Goal: Information Seeking & Learning: Learn about a topic

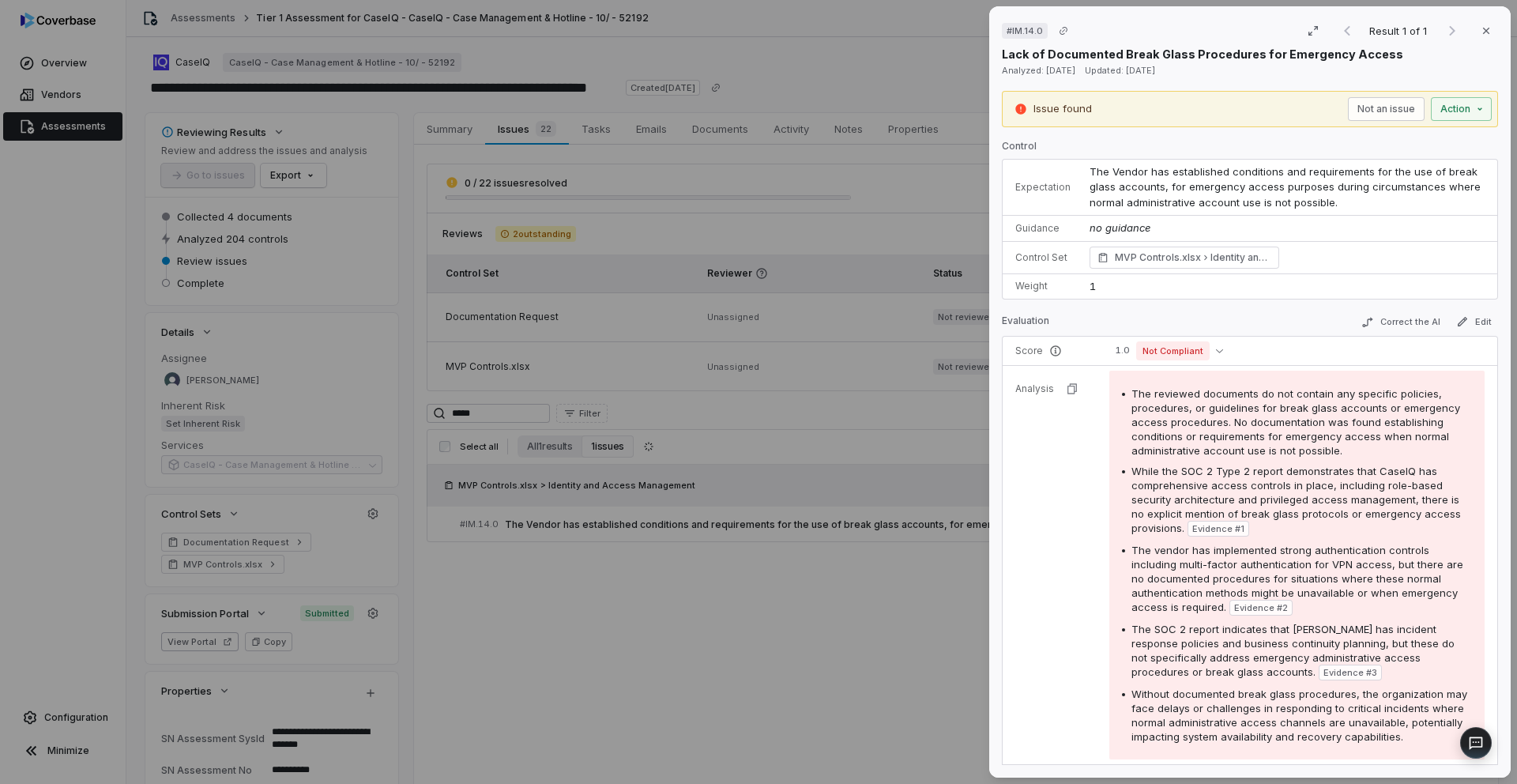
click at [756, 610] on div "# IM.14.0 Result 1 of 1 Close Lack of Documented Break Glass Procedures for Eme…" at bounding box center [758, 392] width 1517 height 784
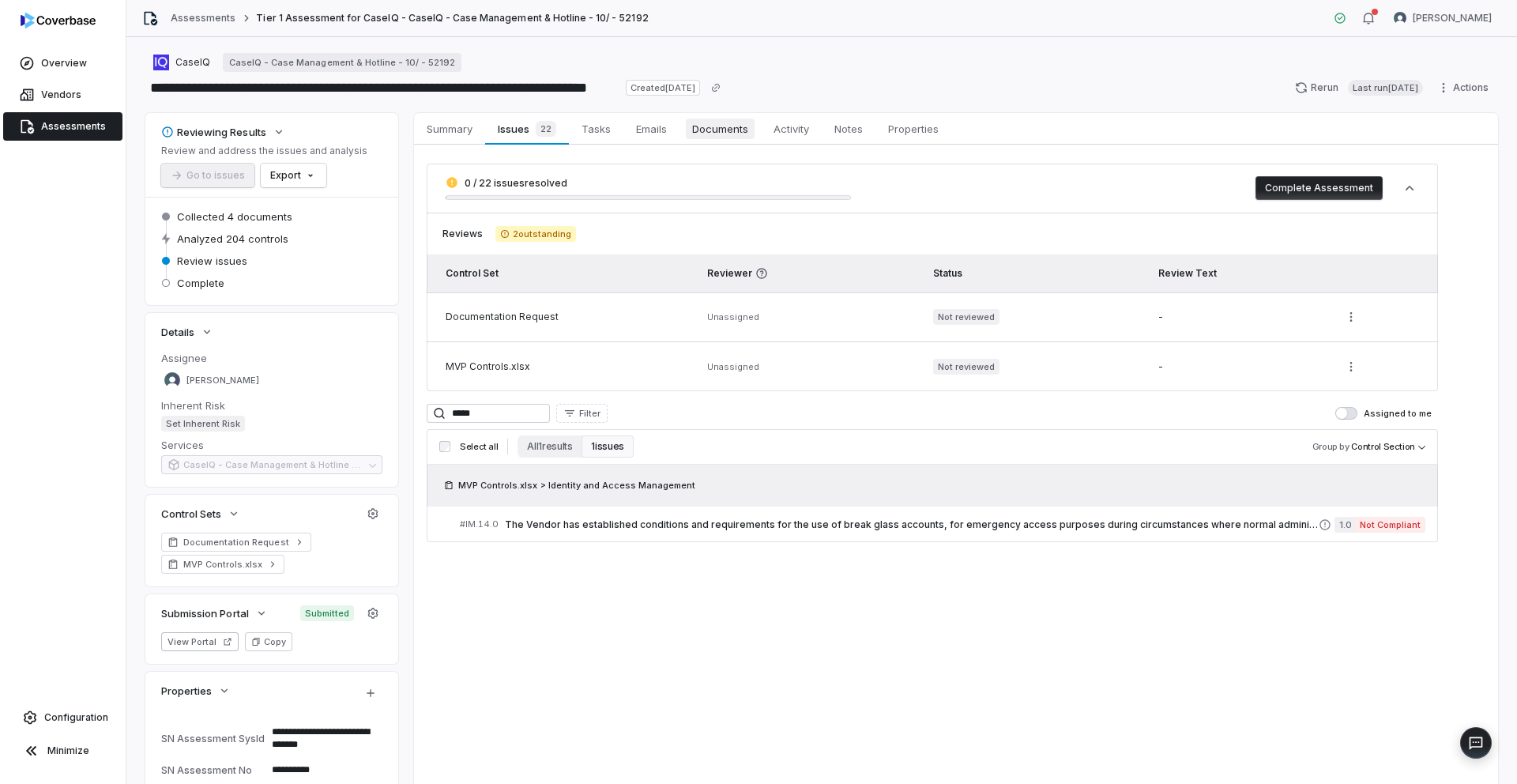
click at [719, 137] on span "Documents" at bounding box center [719, 128] width 68 height 20
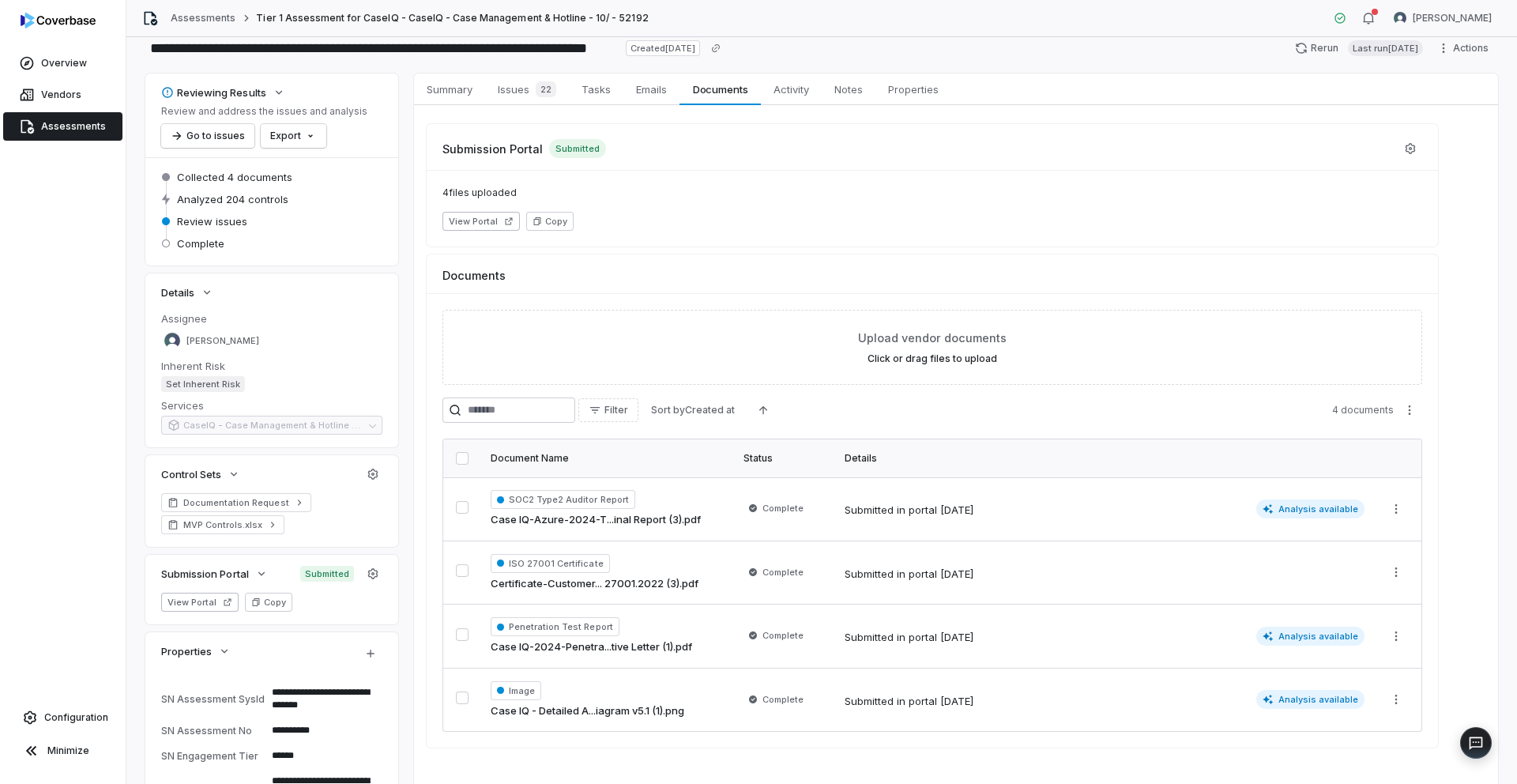
scroll to position [130, 0]
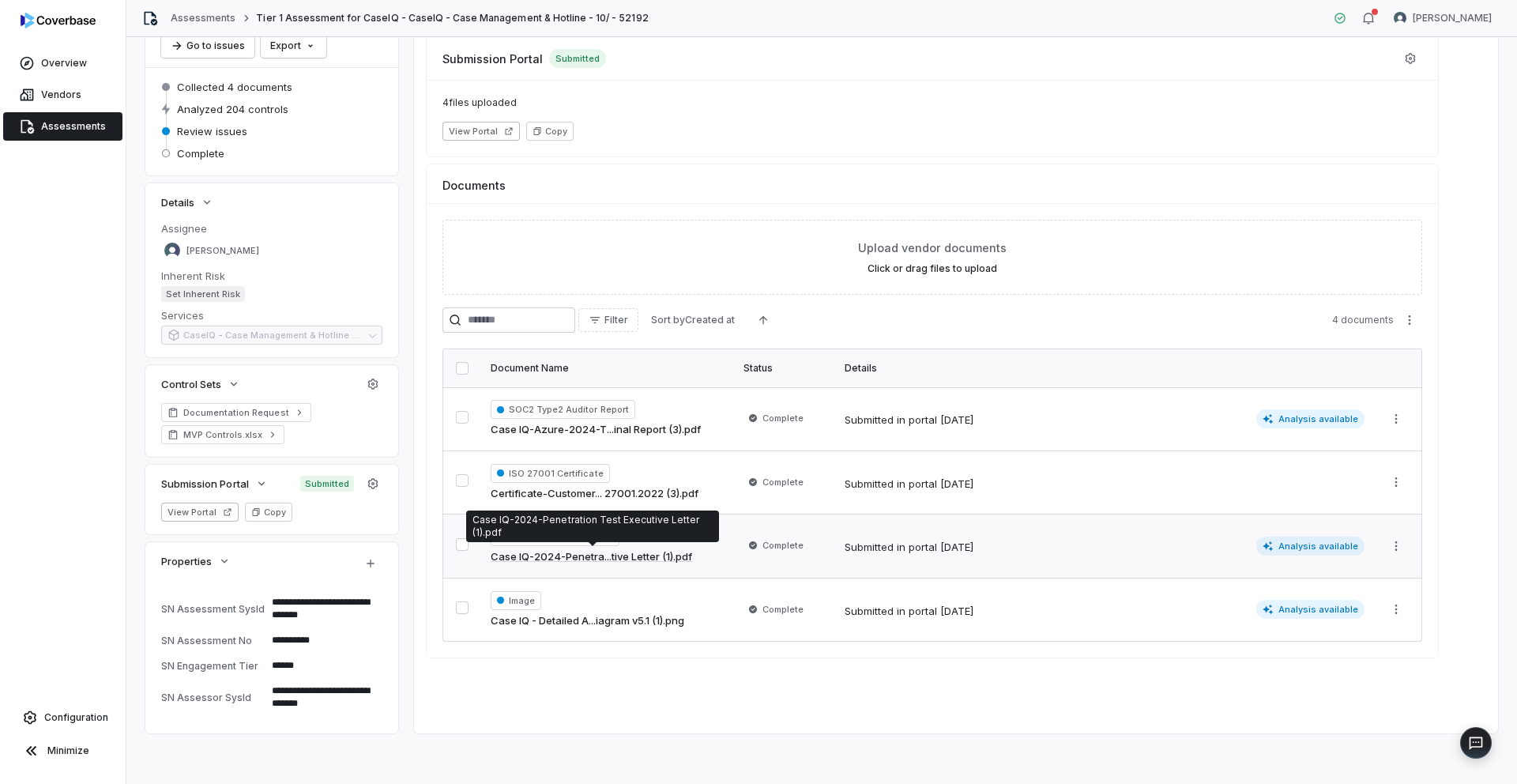
click at [615, 555] on link "Case IQ-2024-Penetra...tive Letter (1).pdf" at bounding box center [590, 557] width 201 height 15
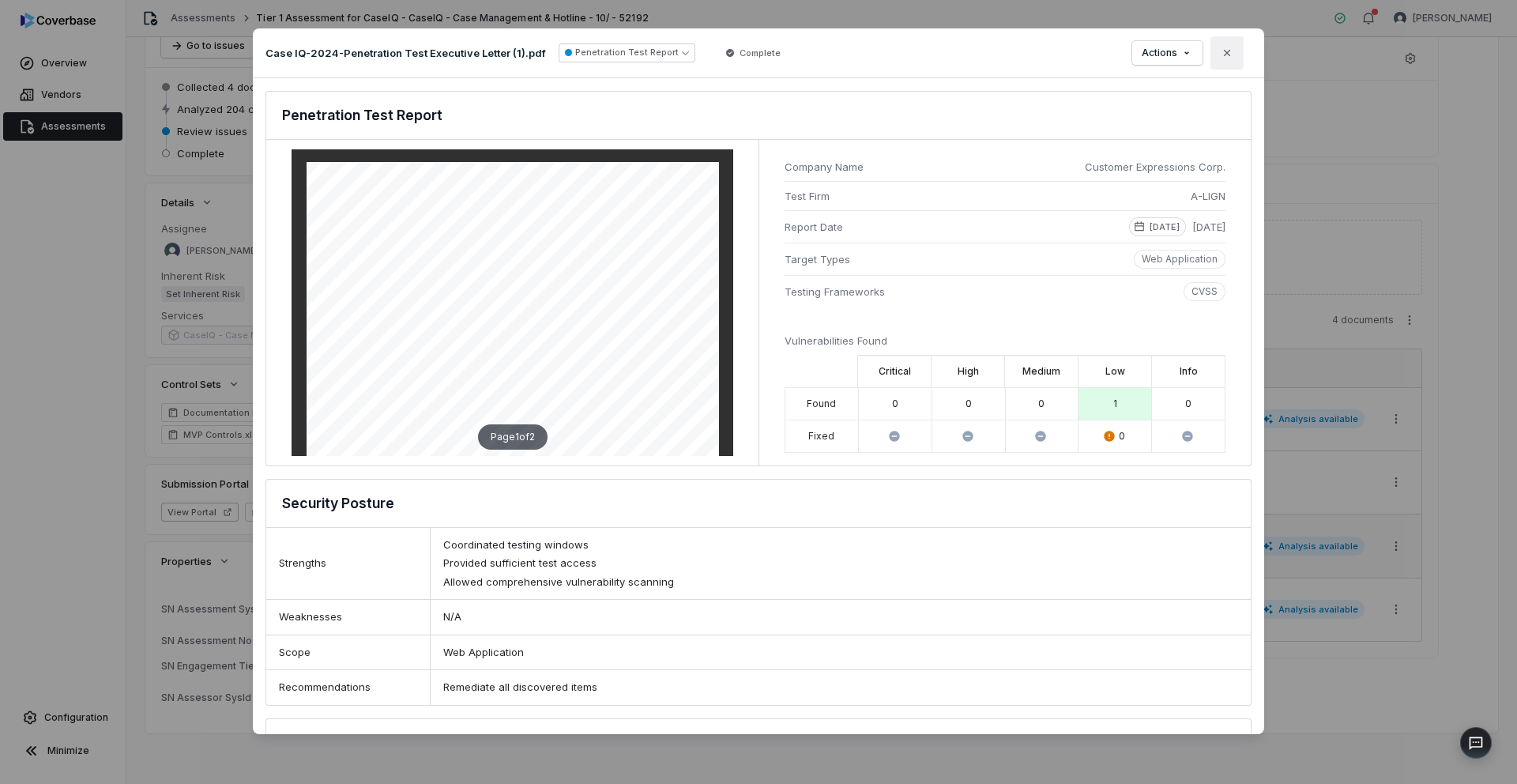
click at [1228, 59] on icon "button" at bounding box center [1226, 52] width 13 height 13
type textarea "*"
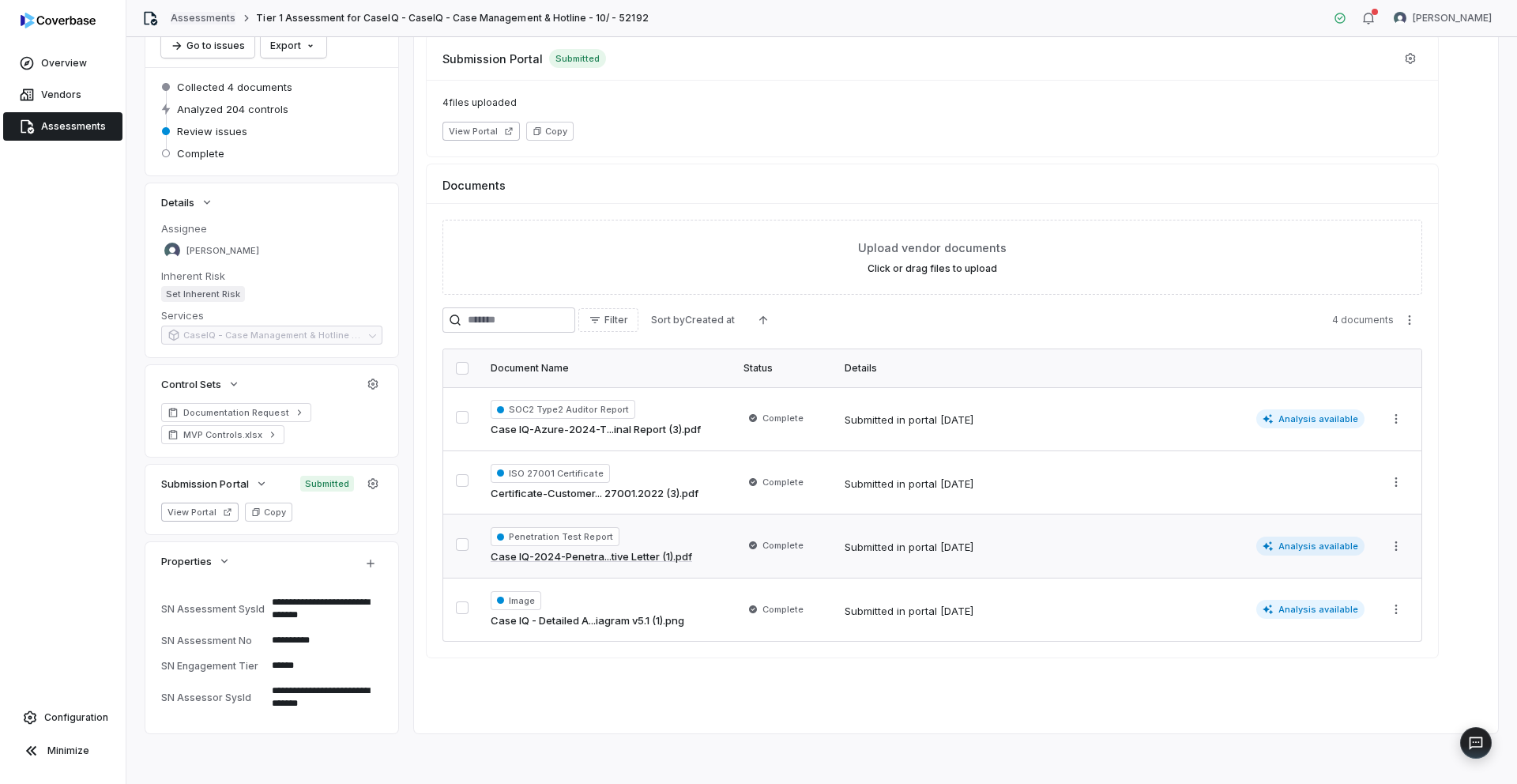
click at [196, 22] on link "Assessments" at bounding box center [202, 17] width 65 height 13
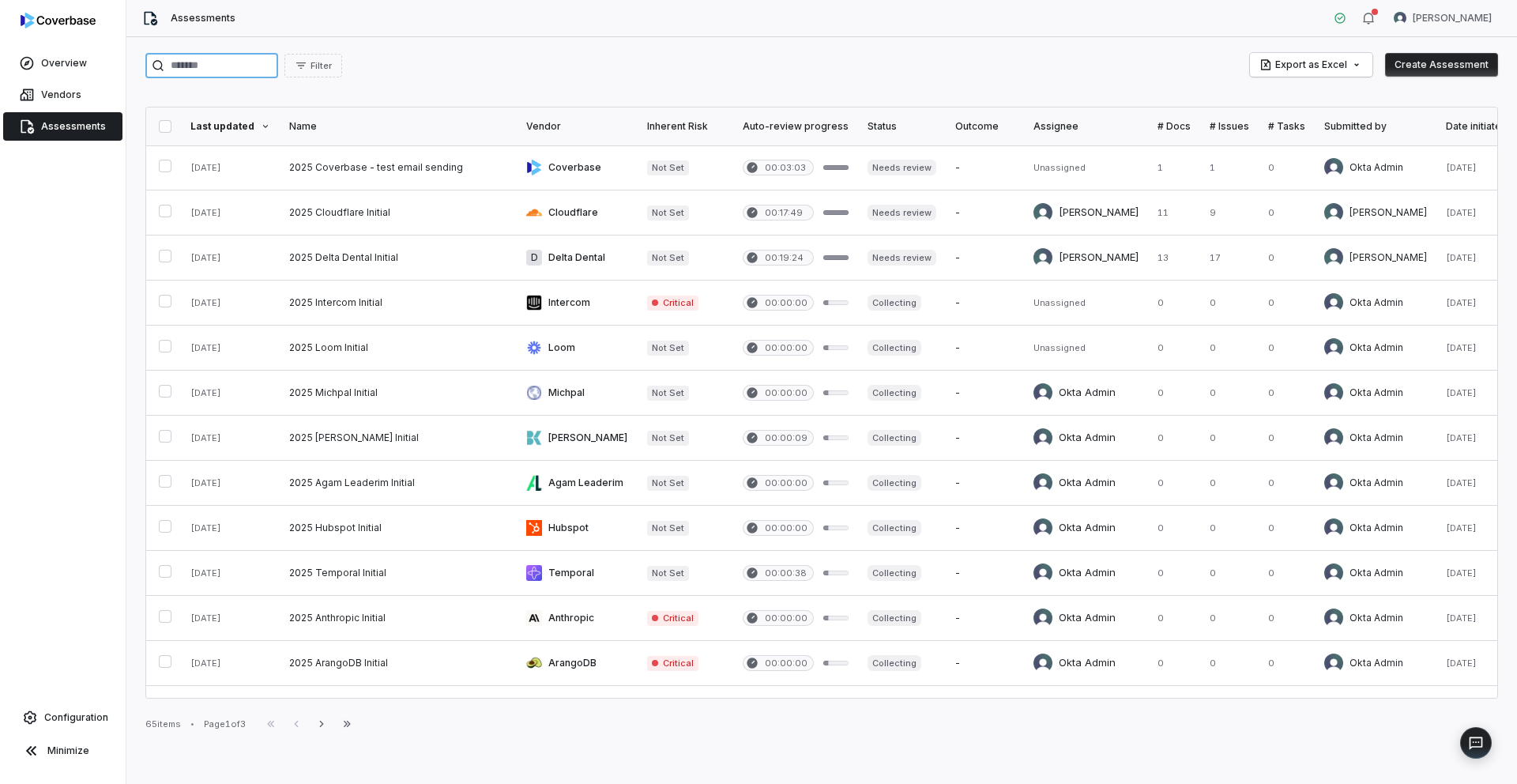
click at [213, 74] on input "search" at bounding box center [212, 65] width 133 height 25
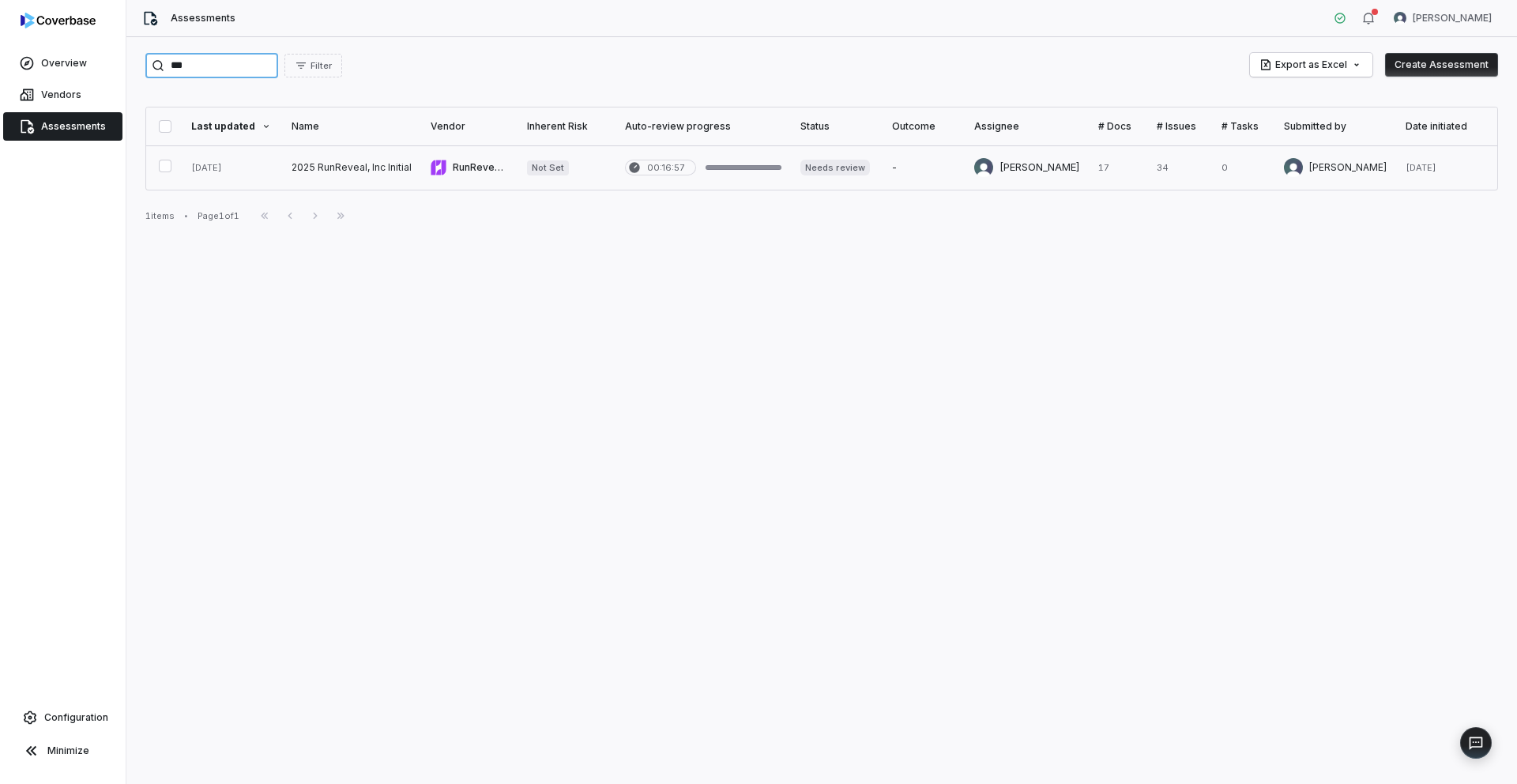
type input "***"
click at [370, 175] on link at bounding box center [352, 168] width 139 height 44
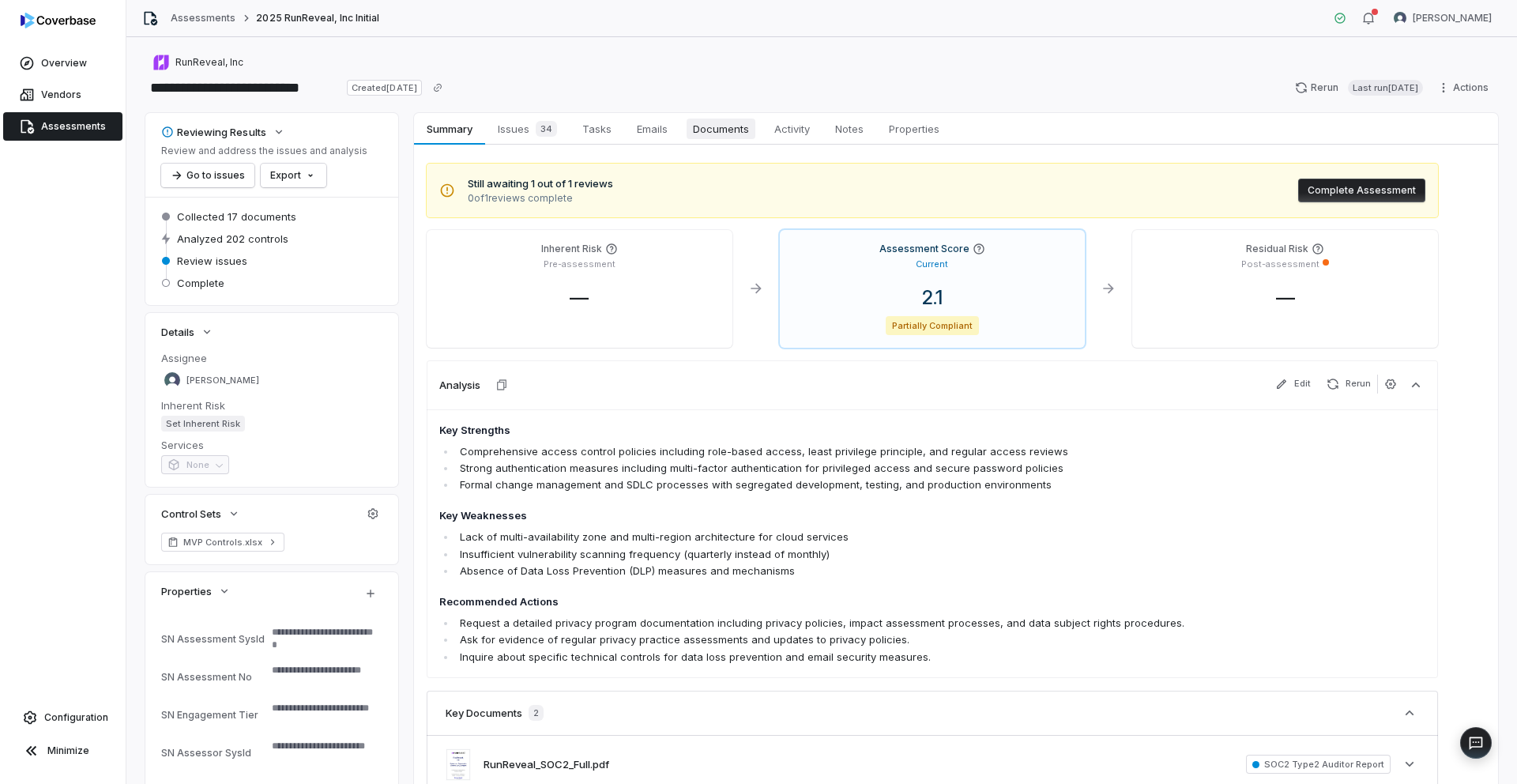
click at [710, 136] on span "Documents" at bounding box center [720, 128] width 68 height 20
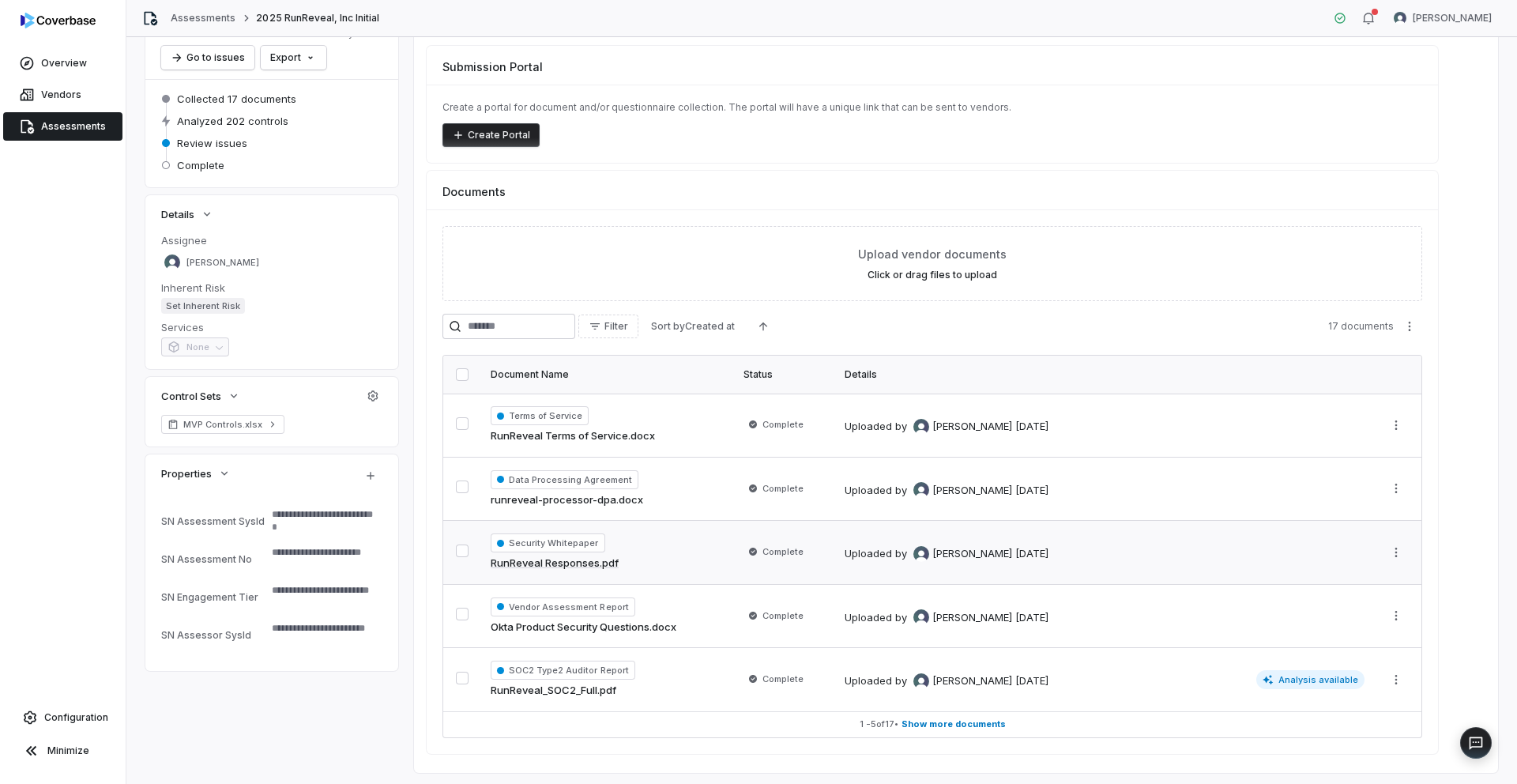
scroll to position [139, 0]
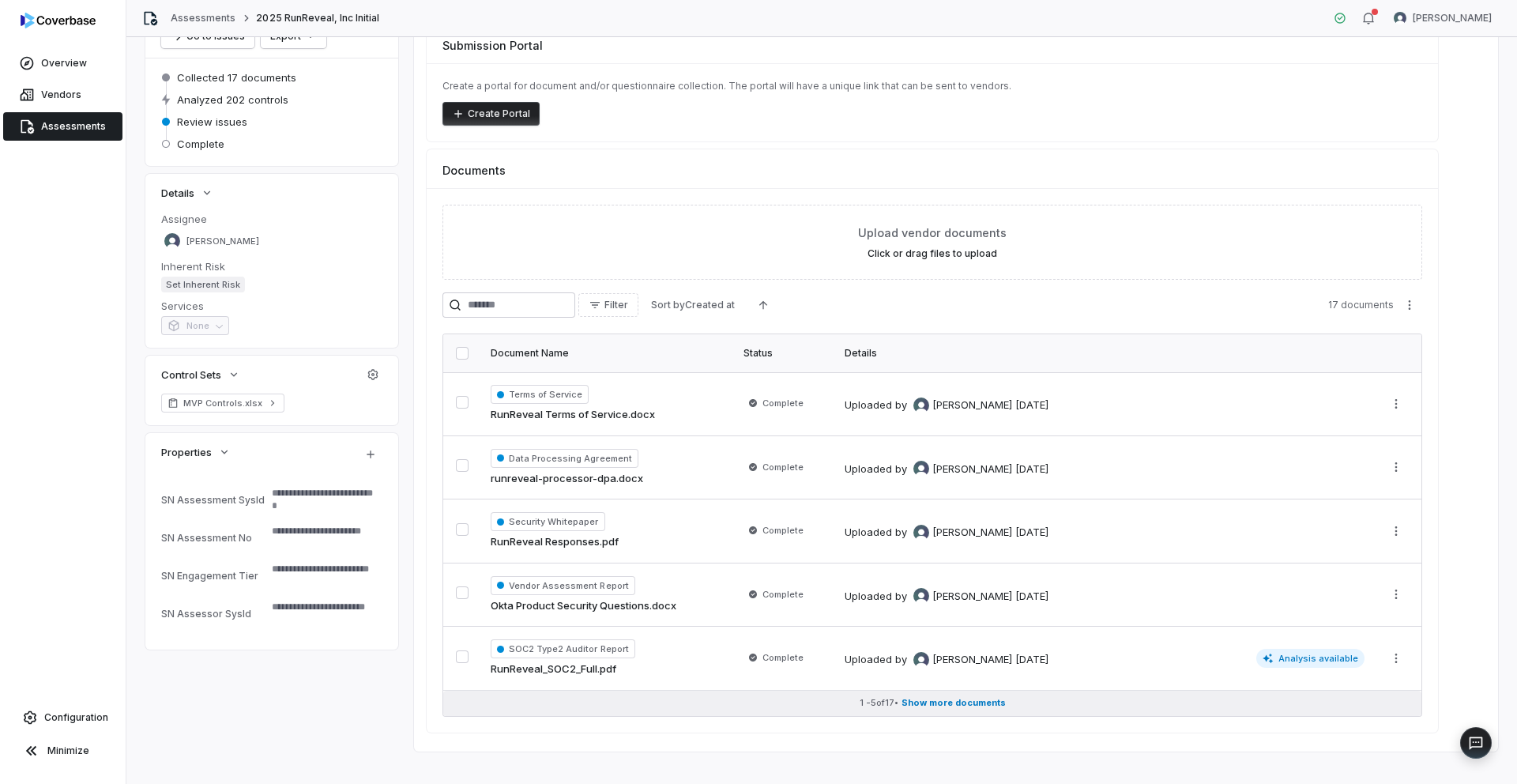
click at [912, 710] on button "1 - 5 of 17 • Show more documents" at bounding box center [931, 703] width 978 height 25
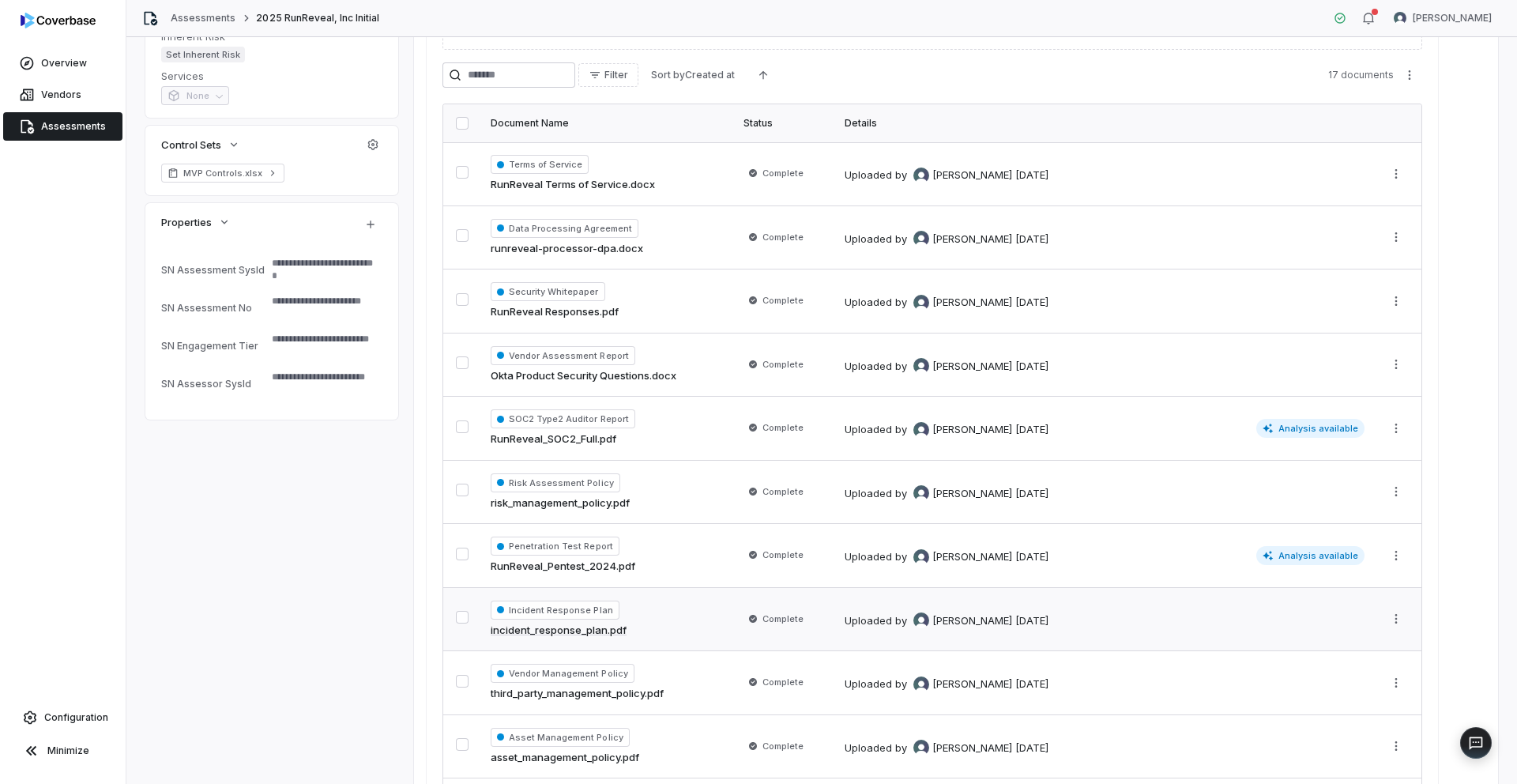
scroll to position [372, 0]
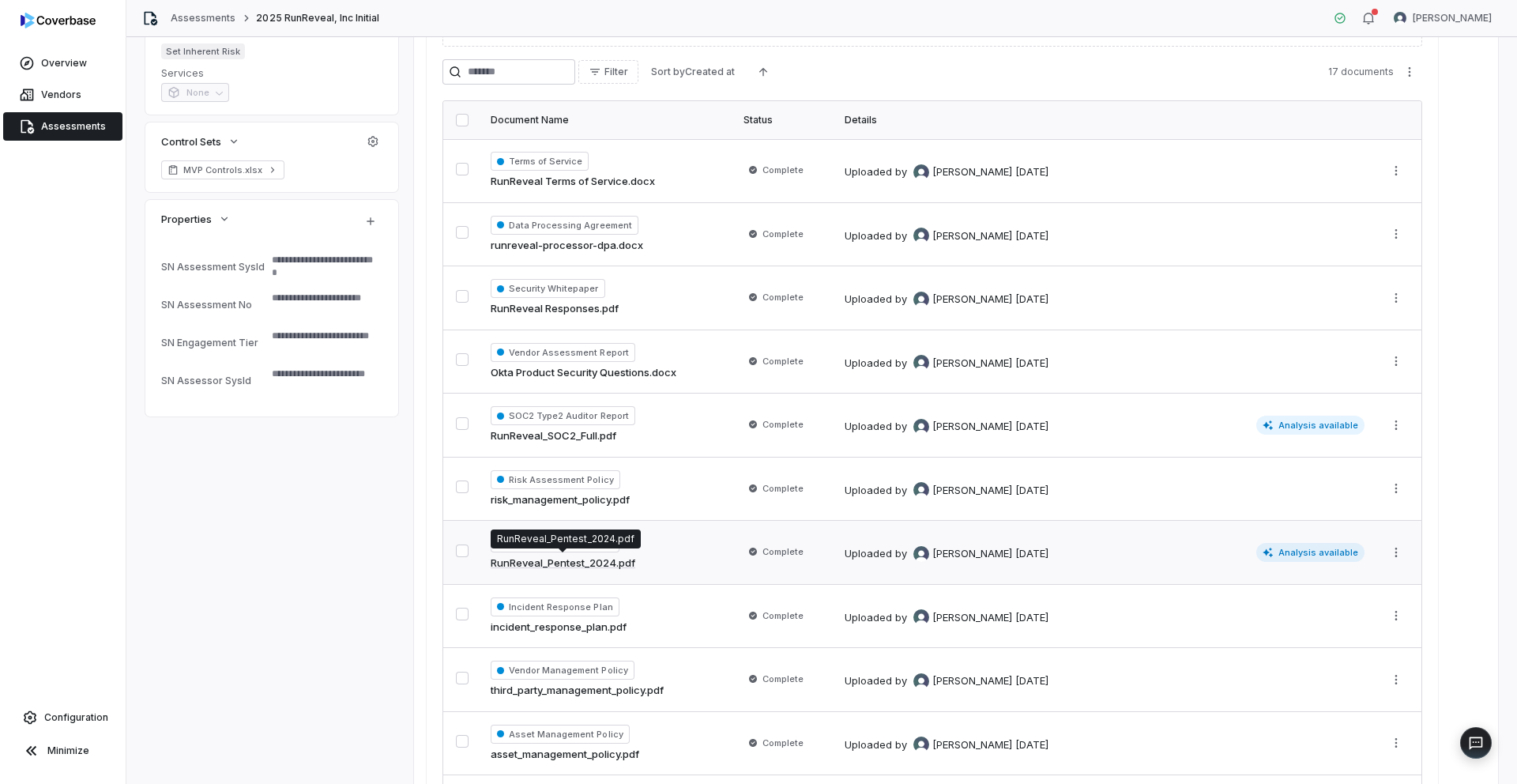
click at [604, 560] on link "RunReveal_Pentest_2024.pdf" at bounding box center [562, 563] width 144 height 15
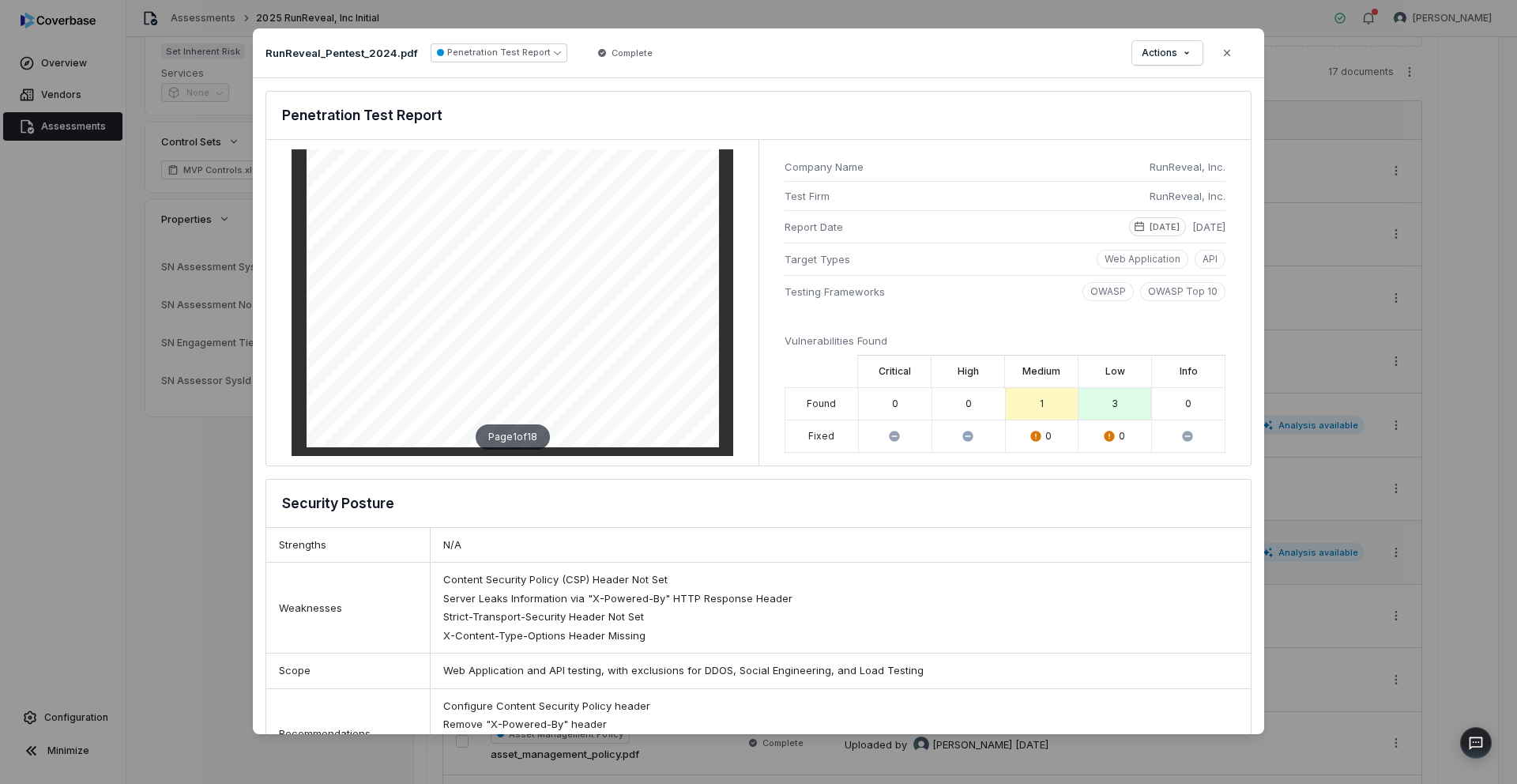
scroll to position [270, 0]
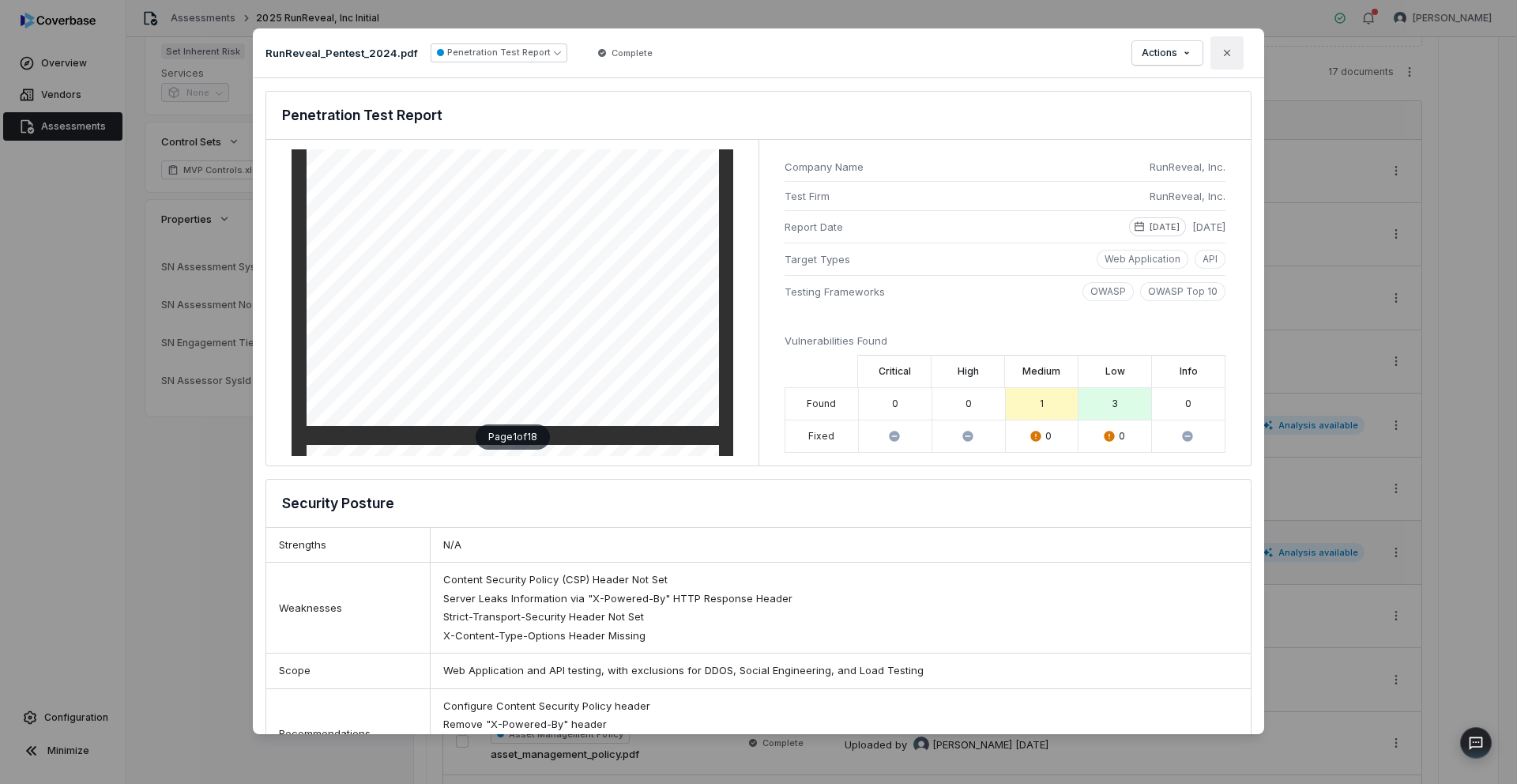
click at [1226, 56] on icon "button" at bounding box center [1226, 52] width 13 height 13
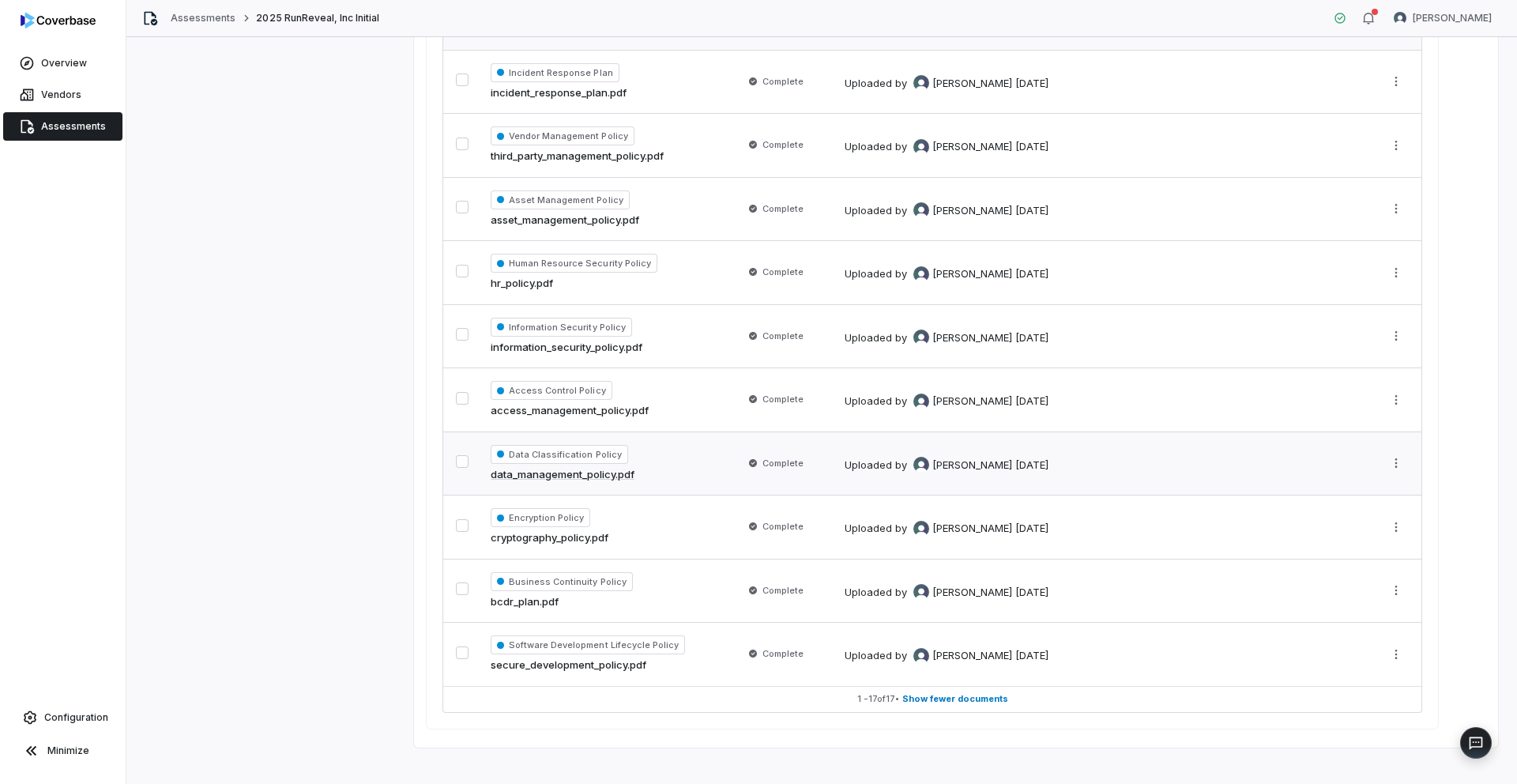
scroll to position [921, 0]
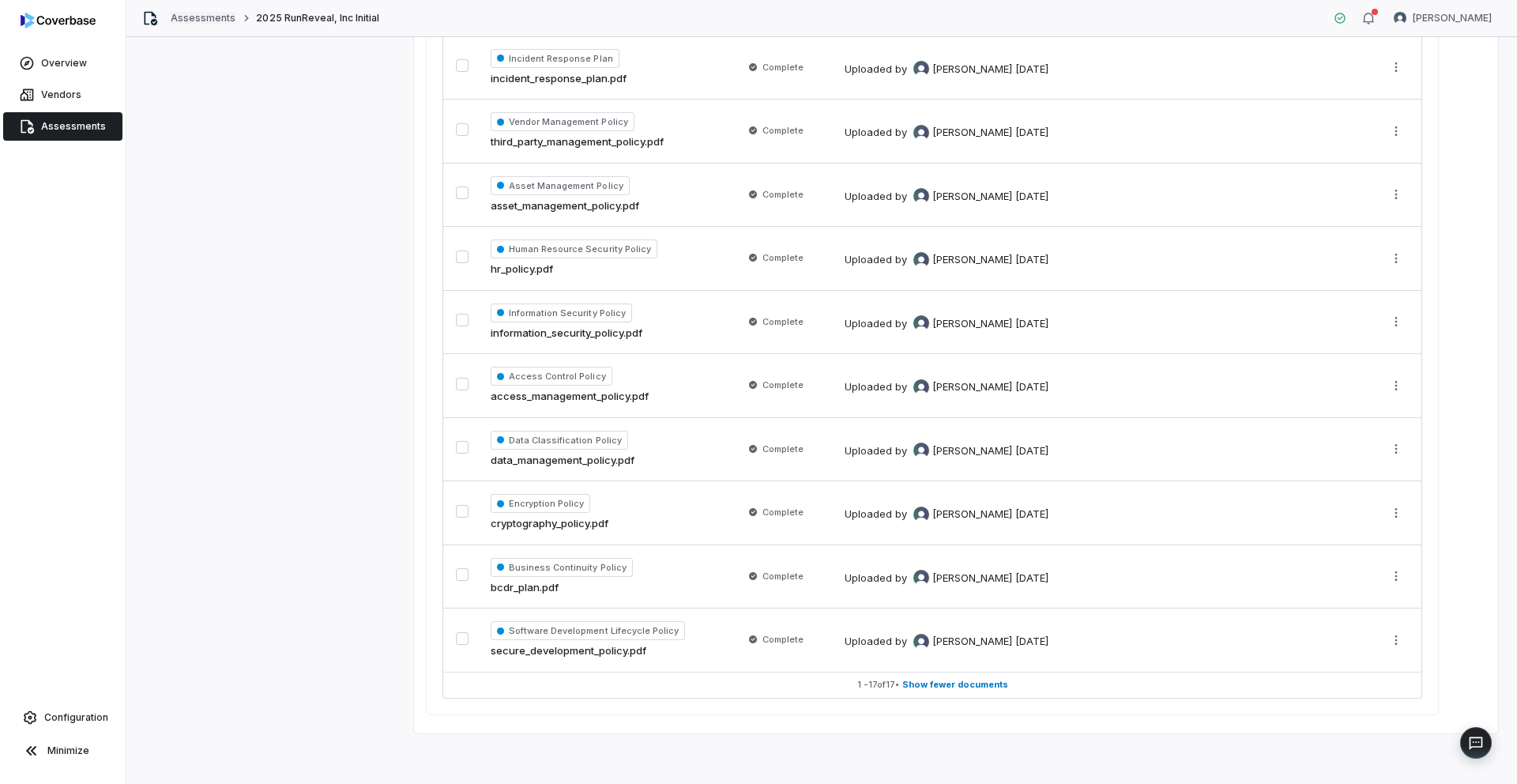
click at [197, 24] on link "Assessments" at bounding box center [202, 17] width 65 height 13
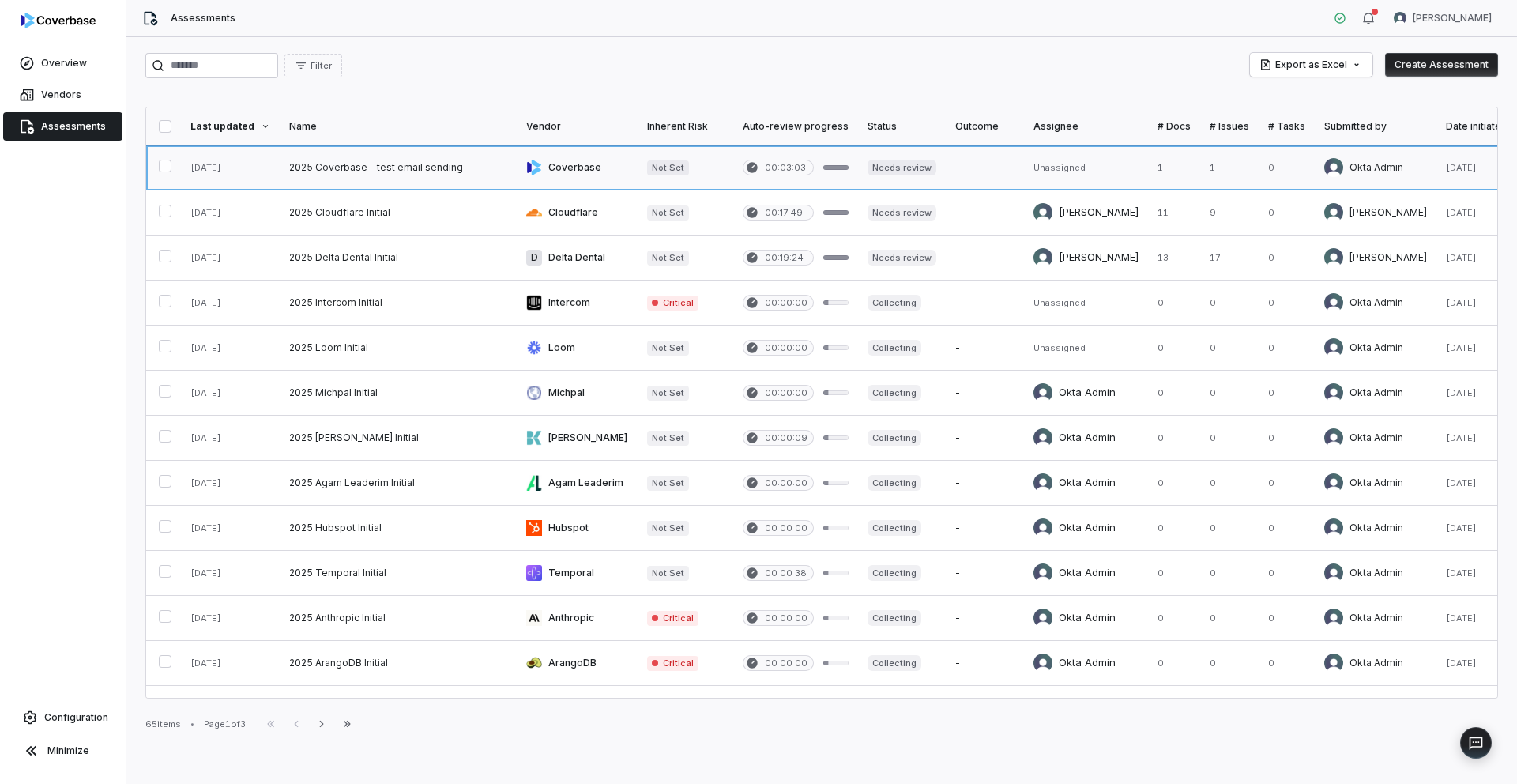
click at [309, 165] on link at bounding box center [398, 168] width 237 height 44
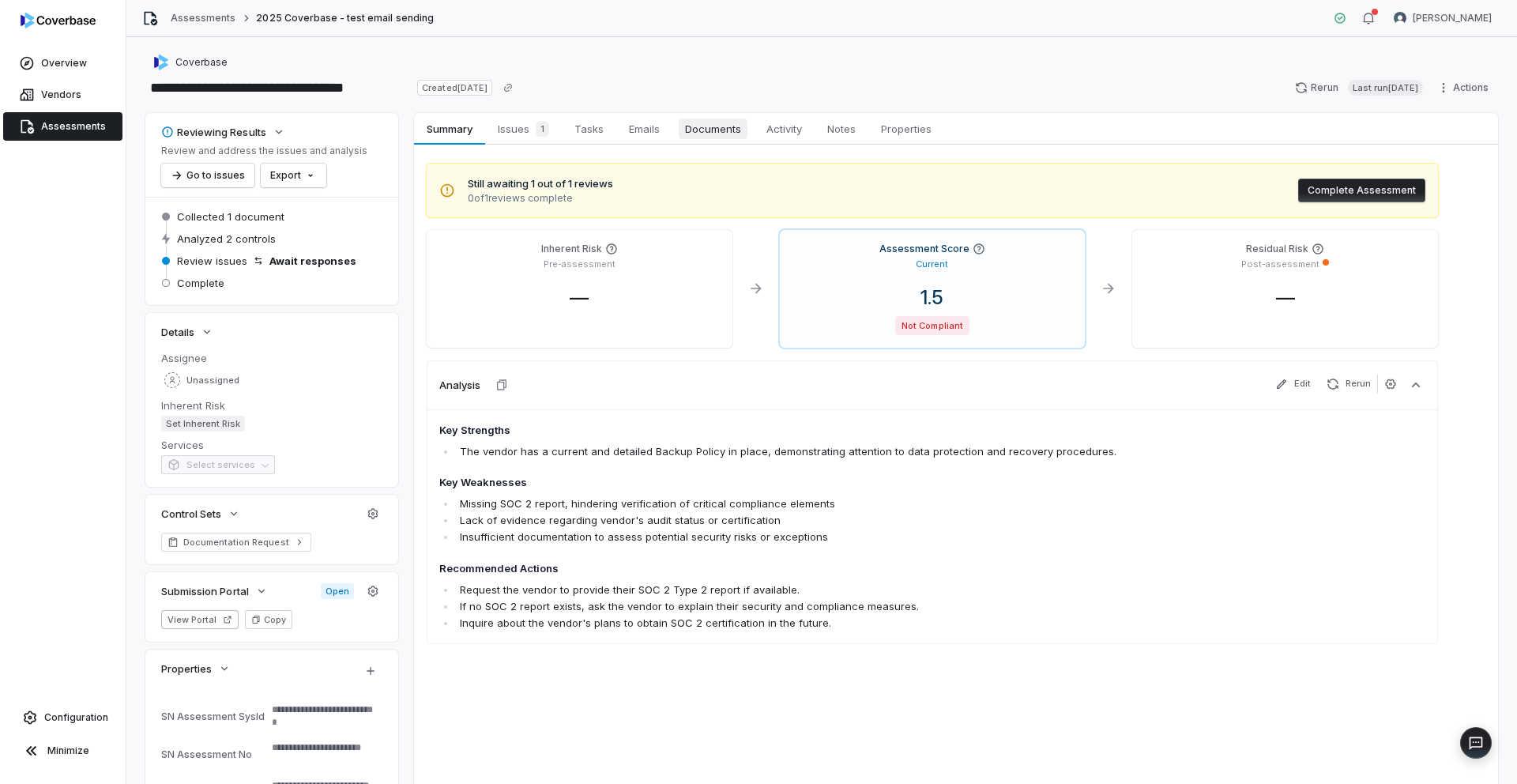
click at [732, 135] on span "Documents" at bounding box center [713, 128] width 68 height 20
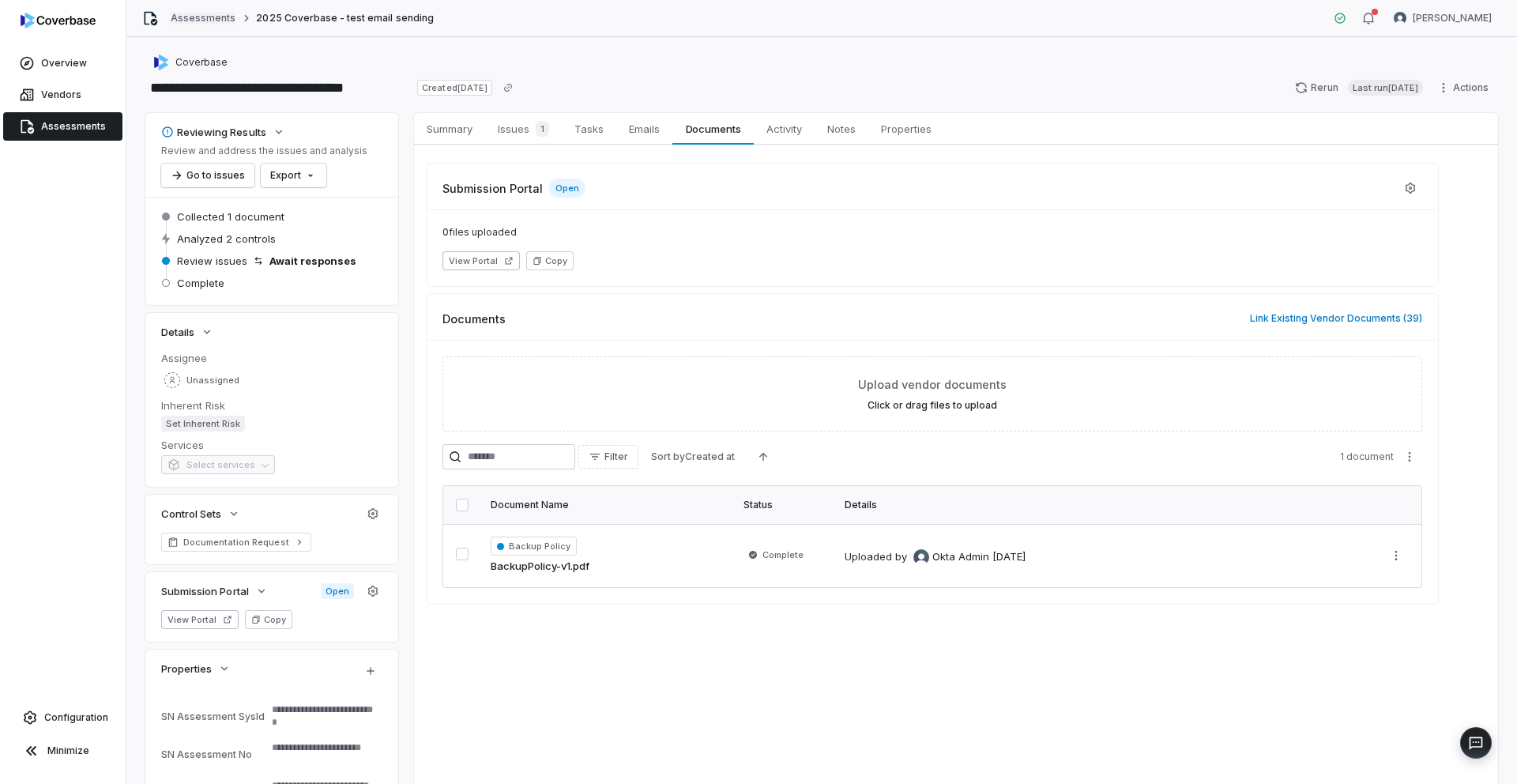
click at [199, 19] on link "Assessments" at bounding box center [202, 17] width 65 height 13
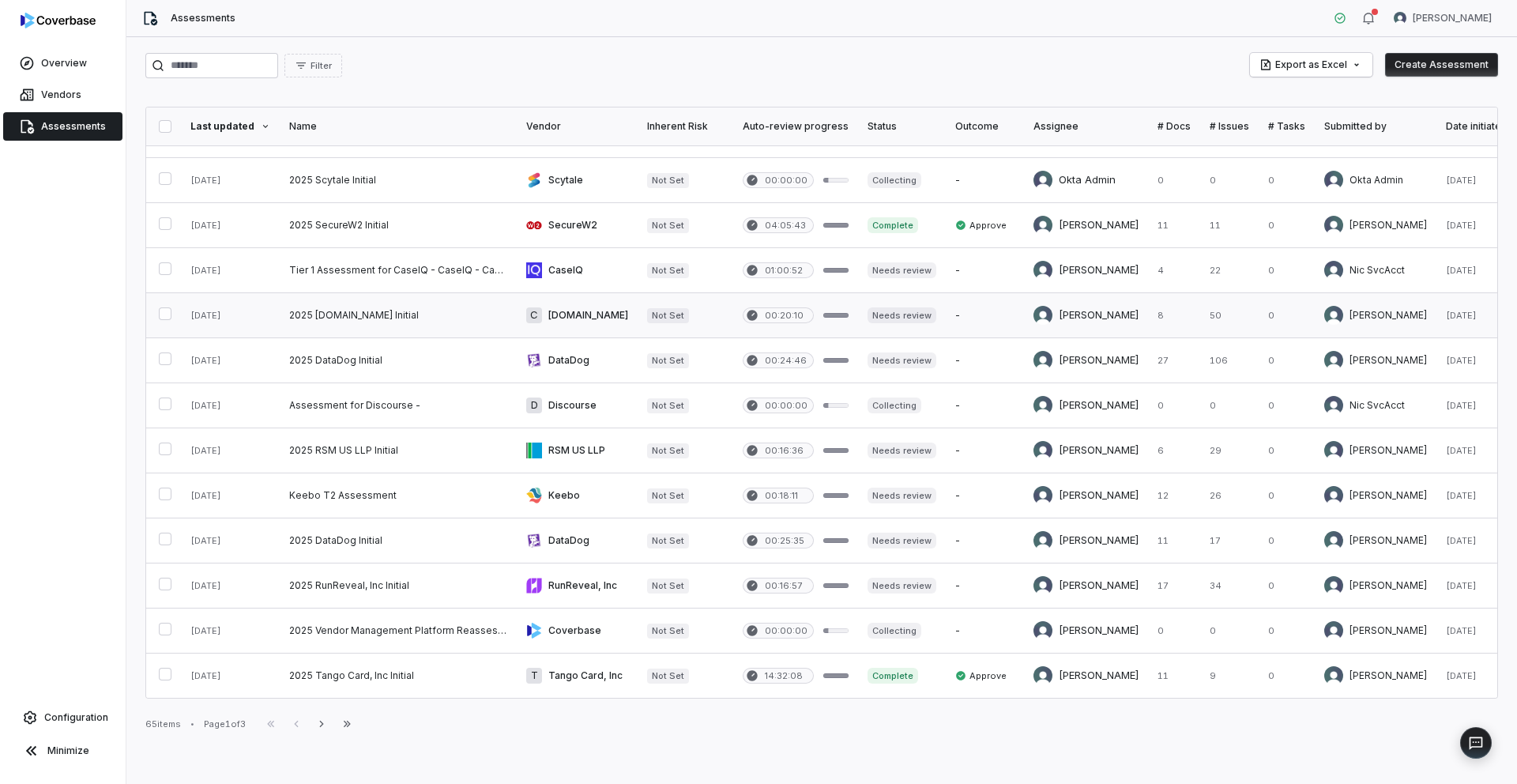
scroll to position [582, 0]
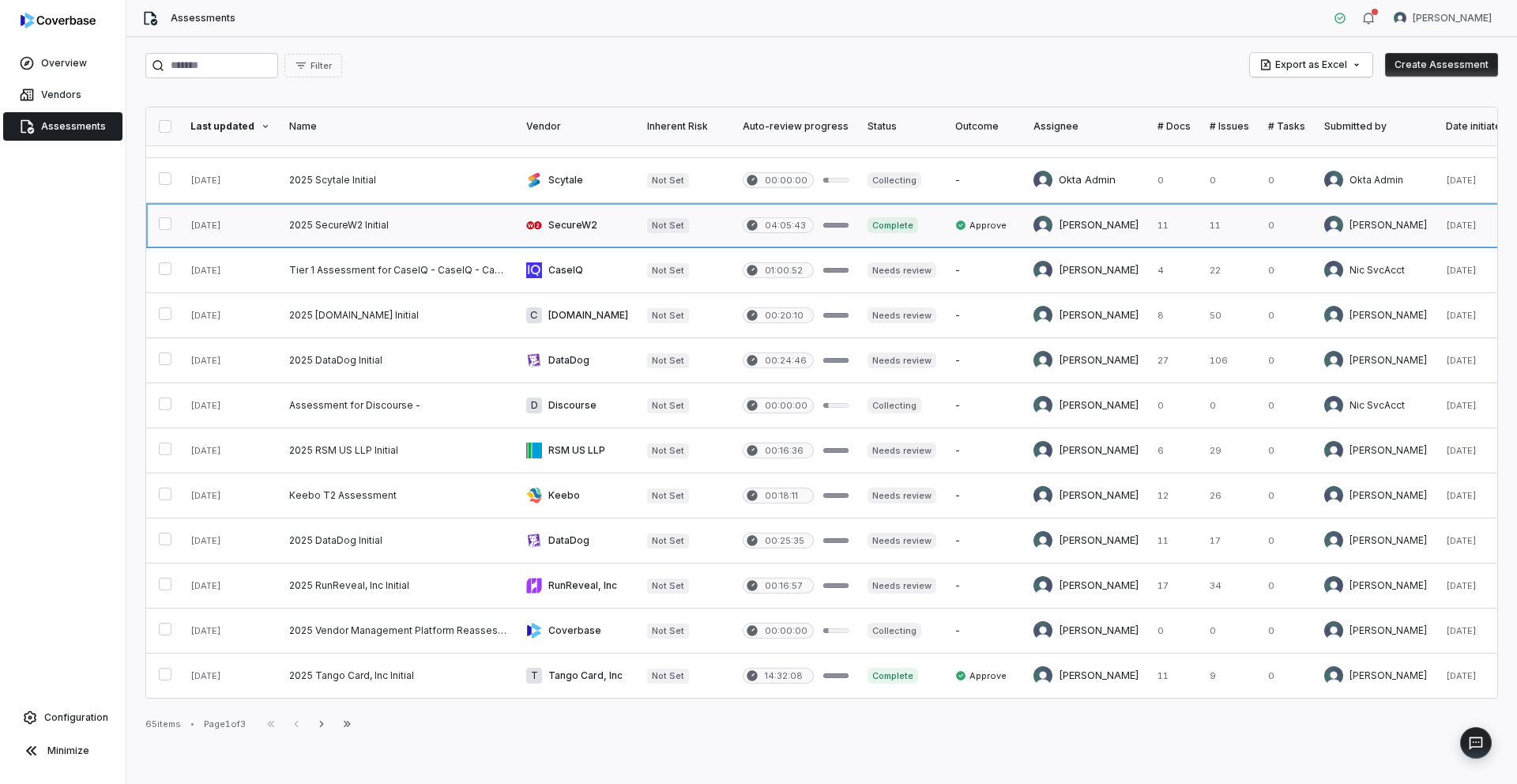
click at [322, 219] on link at bounding box center [398, 225] width 237 height 44
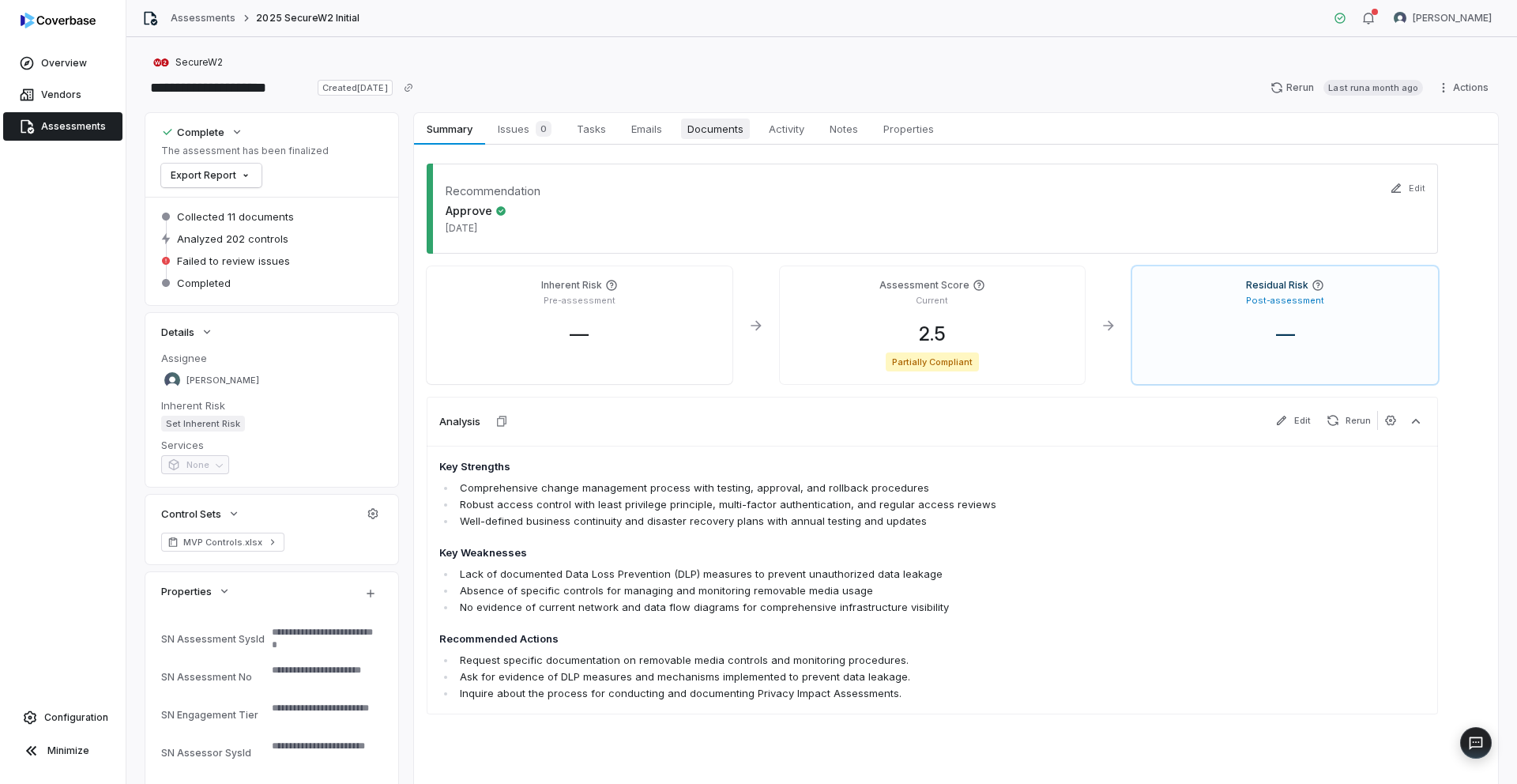
click at [687, 132] on span "Documents" at bounding box center [715, 128] width 68 height 20
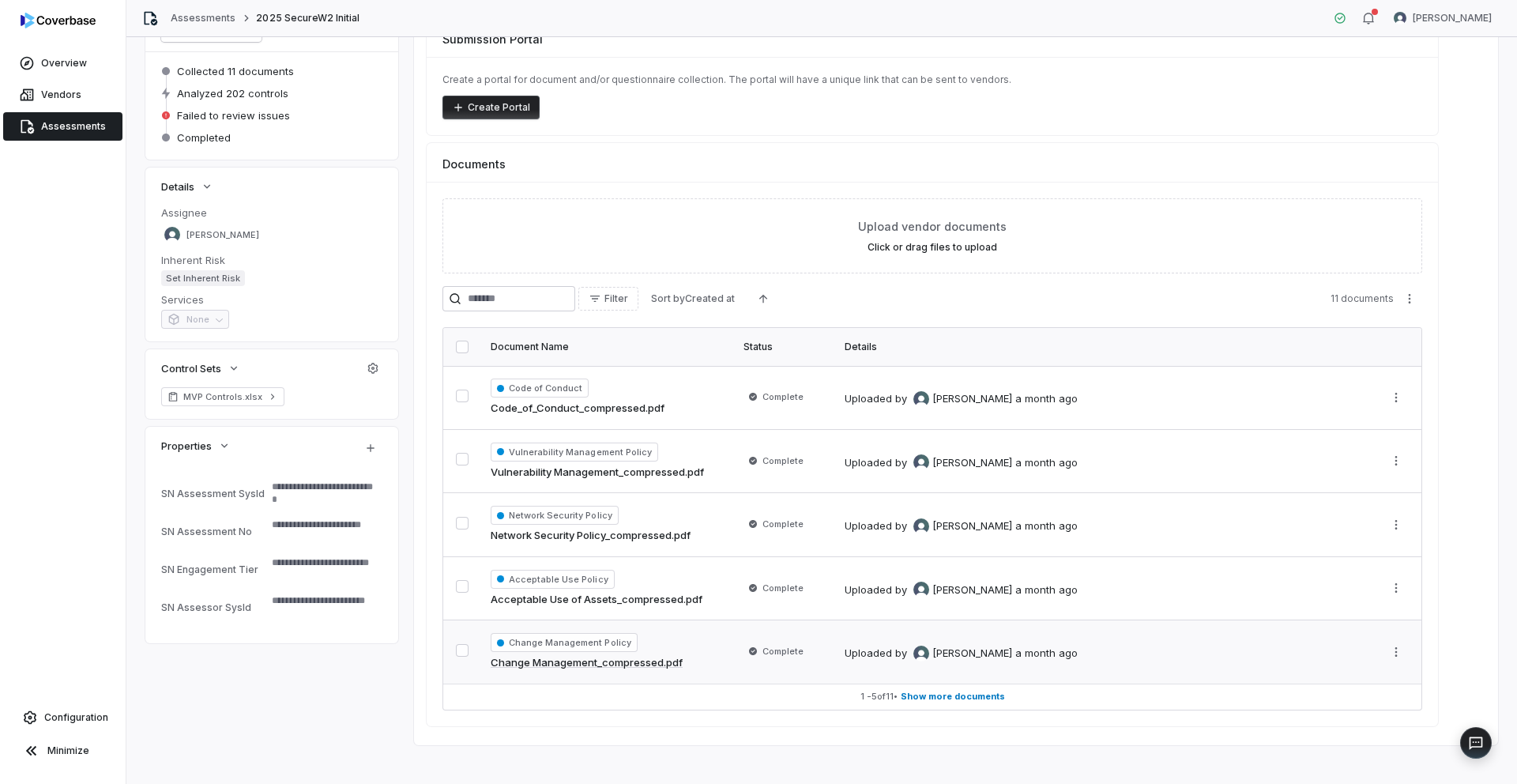
scroll to position [157, 0]
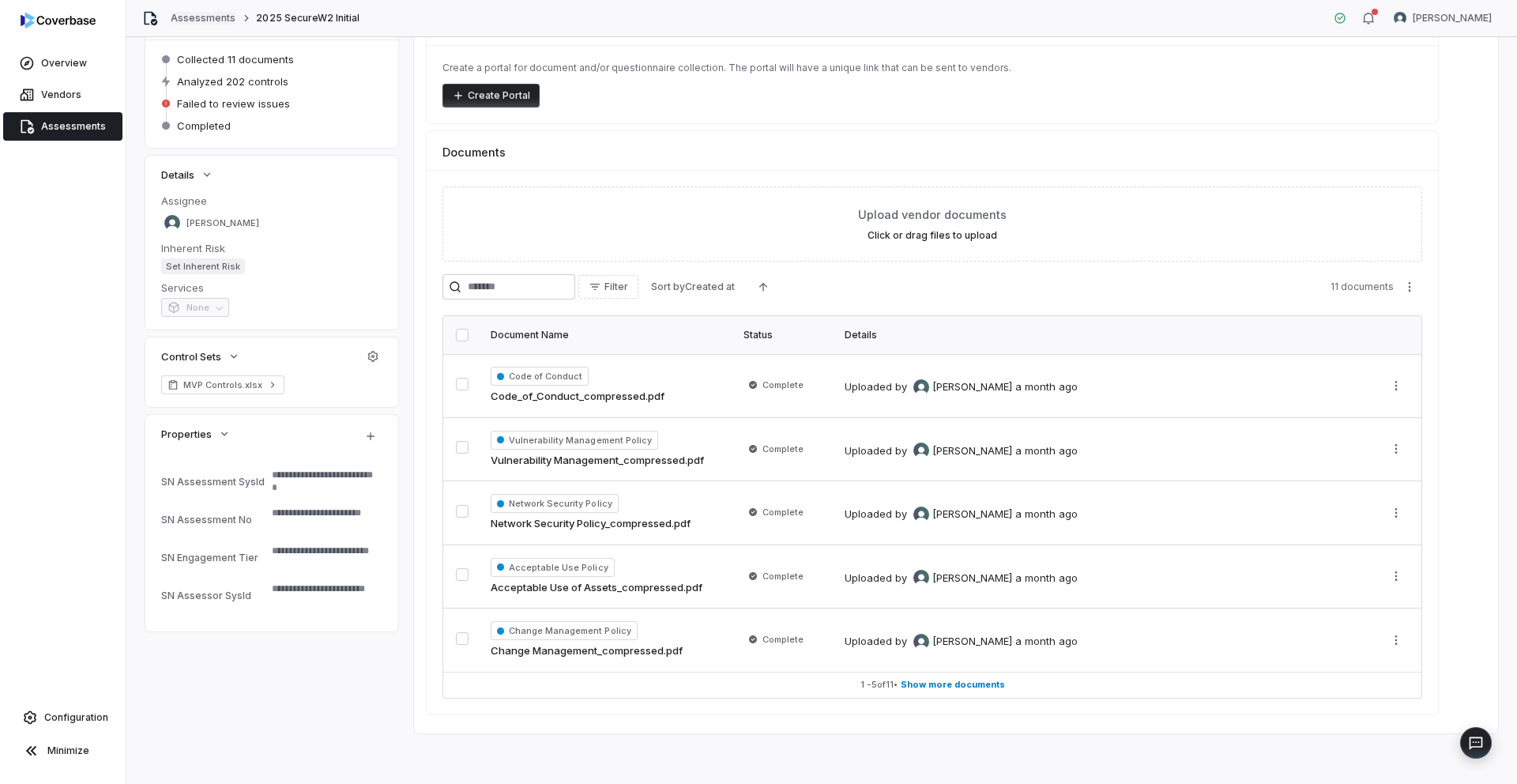
click at [194, 15] on link "Assessments" at bounding box center [202, 17] width 65 height 13
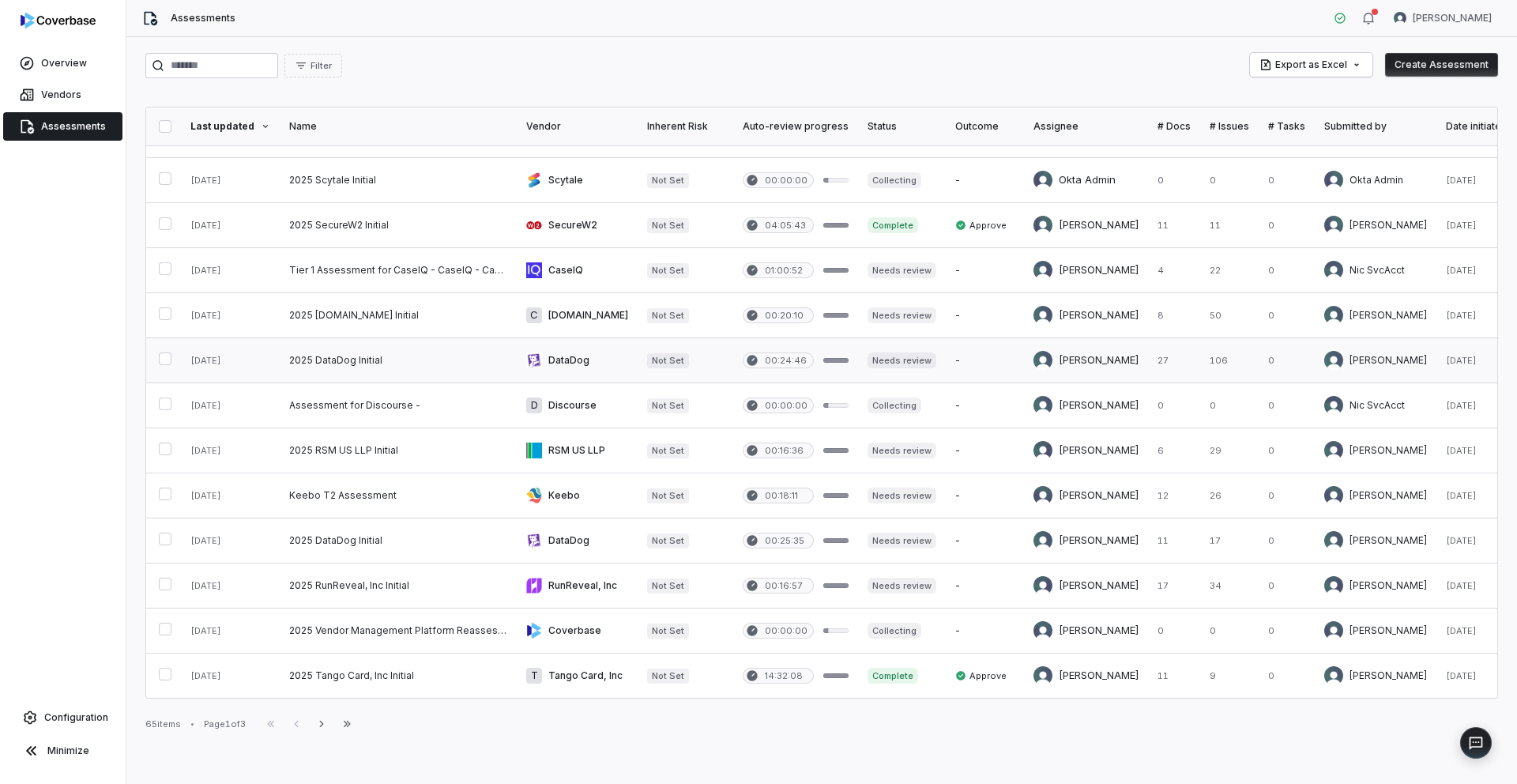
scroll to position [582, 0]
click at [323, 660] on link at bounding box center [398, 675] width 237 height 44
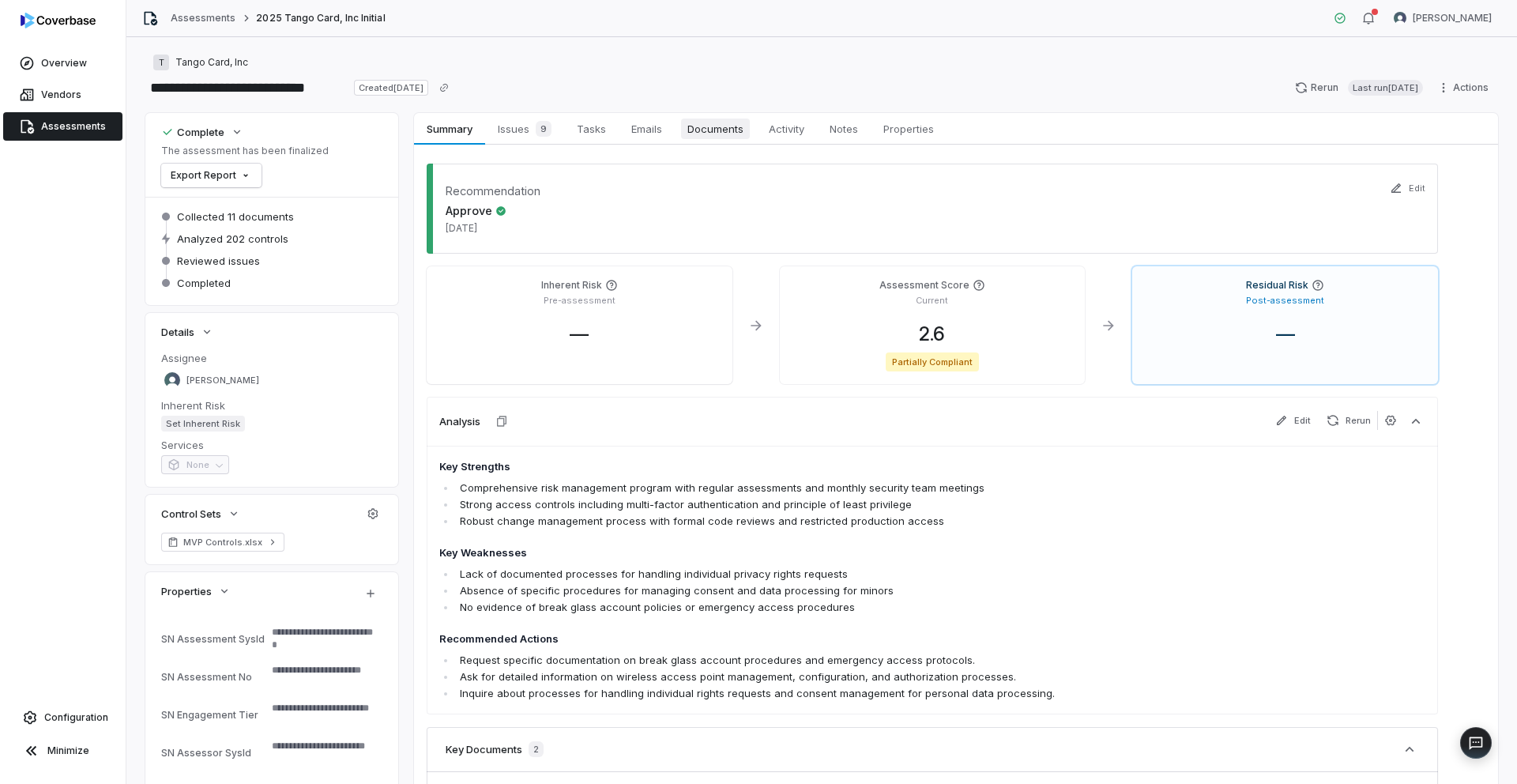
click at [710, 125] on span "Documents" at bounding box center [715, 128] width 68 height 20
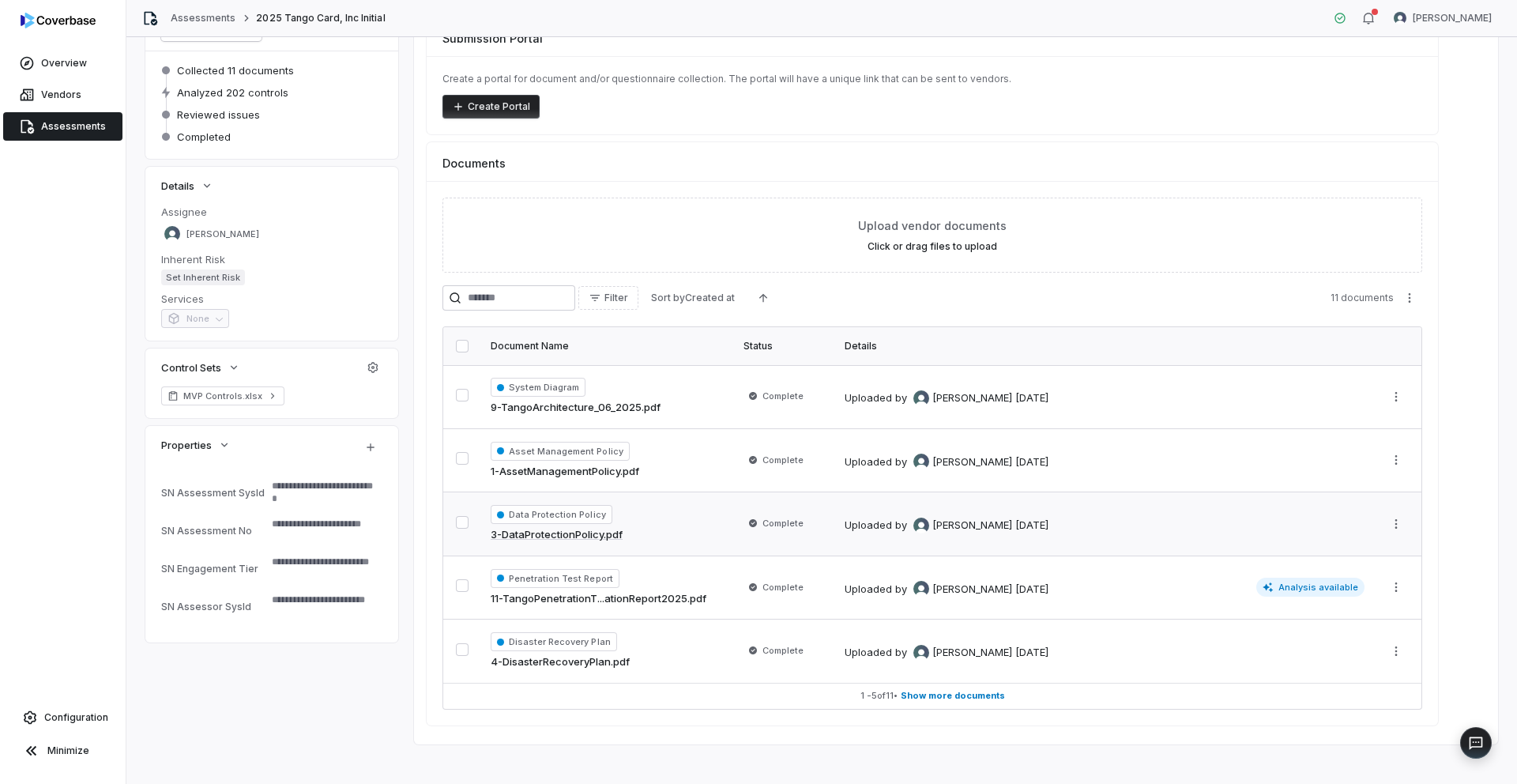
scroll to position [157, 0]
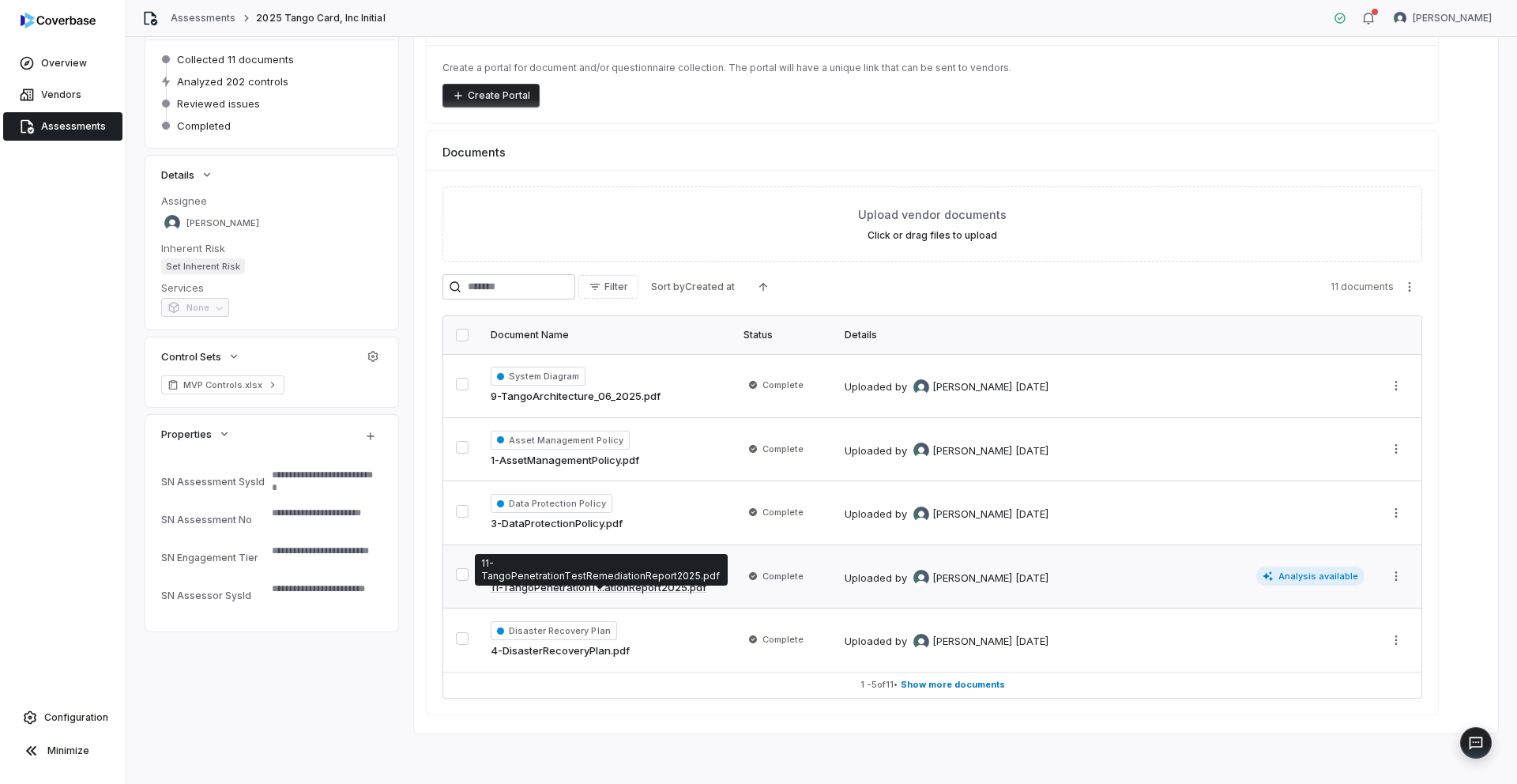
click at [614, 586] on link "11-TangoPenetrationT...ationReport2025.pdf" at bounding box center [598, 588] width 216 height 15
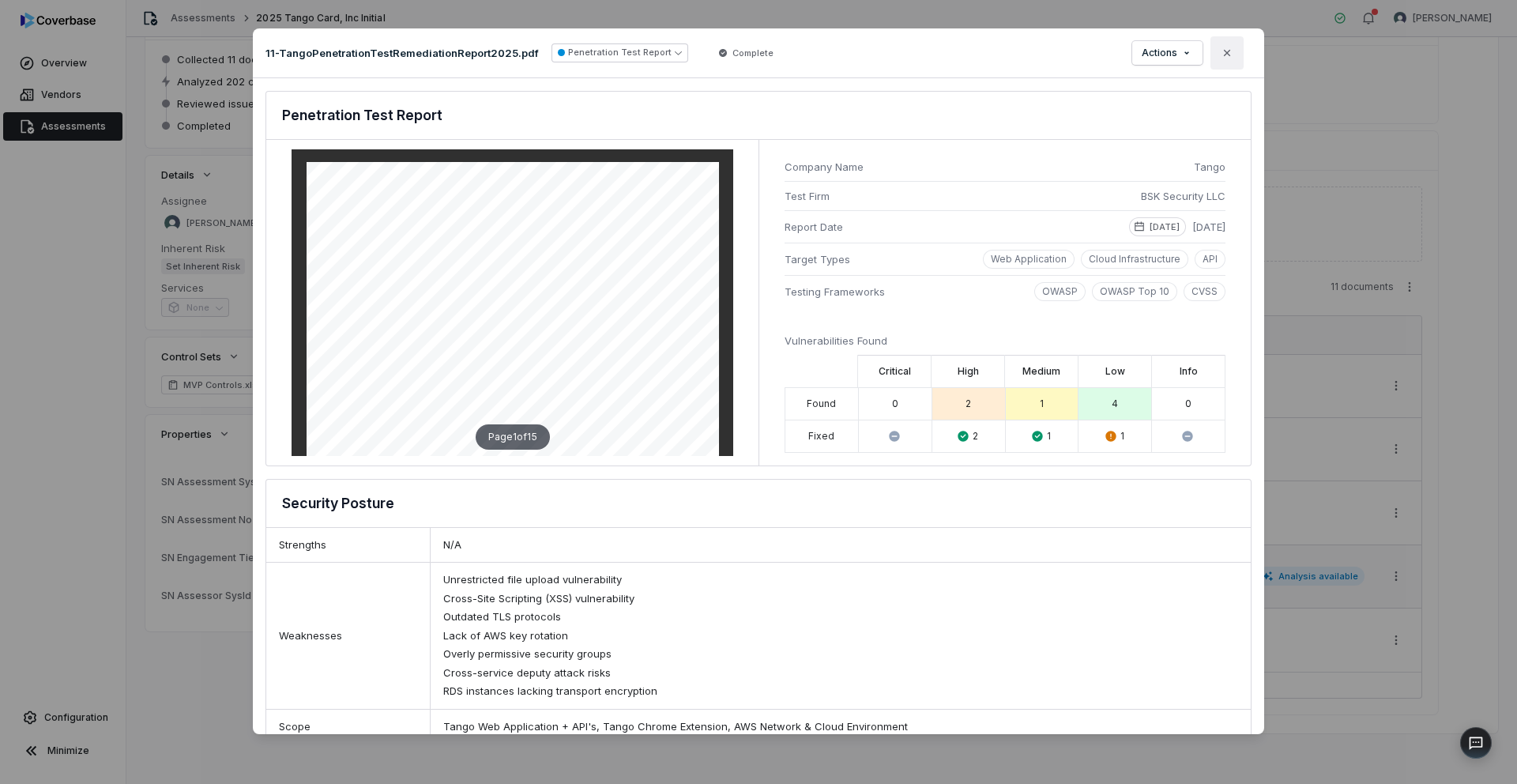
click at [1221, 57] on icon "button" at bounding box center [1226, 52] width 13 height 13
type textarea "*"
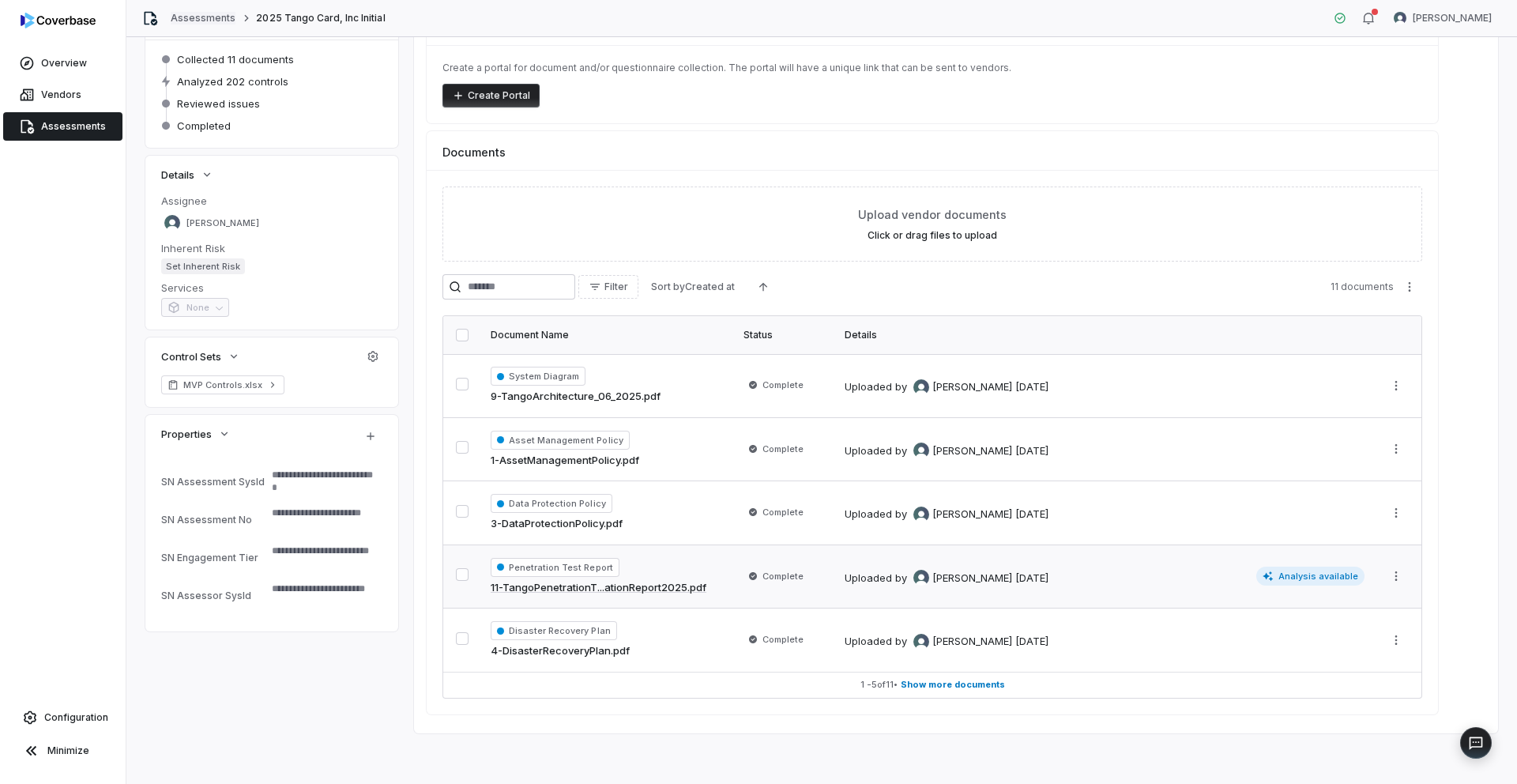
click at [194, 18] on link "Assessments" at bounding box center [202, 17] width 65 height 13
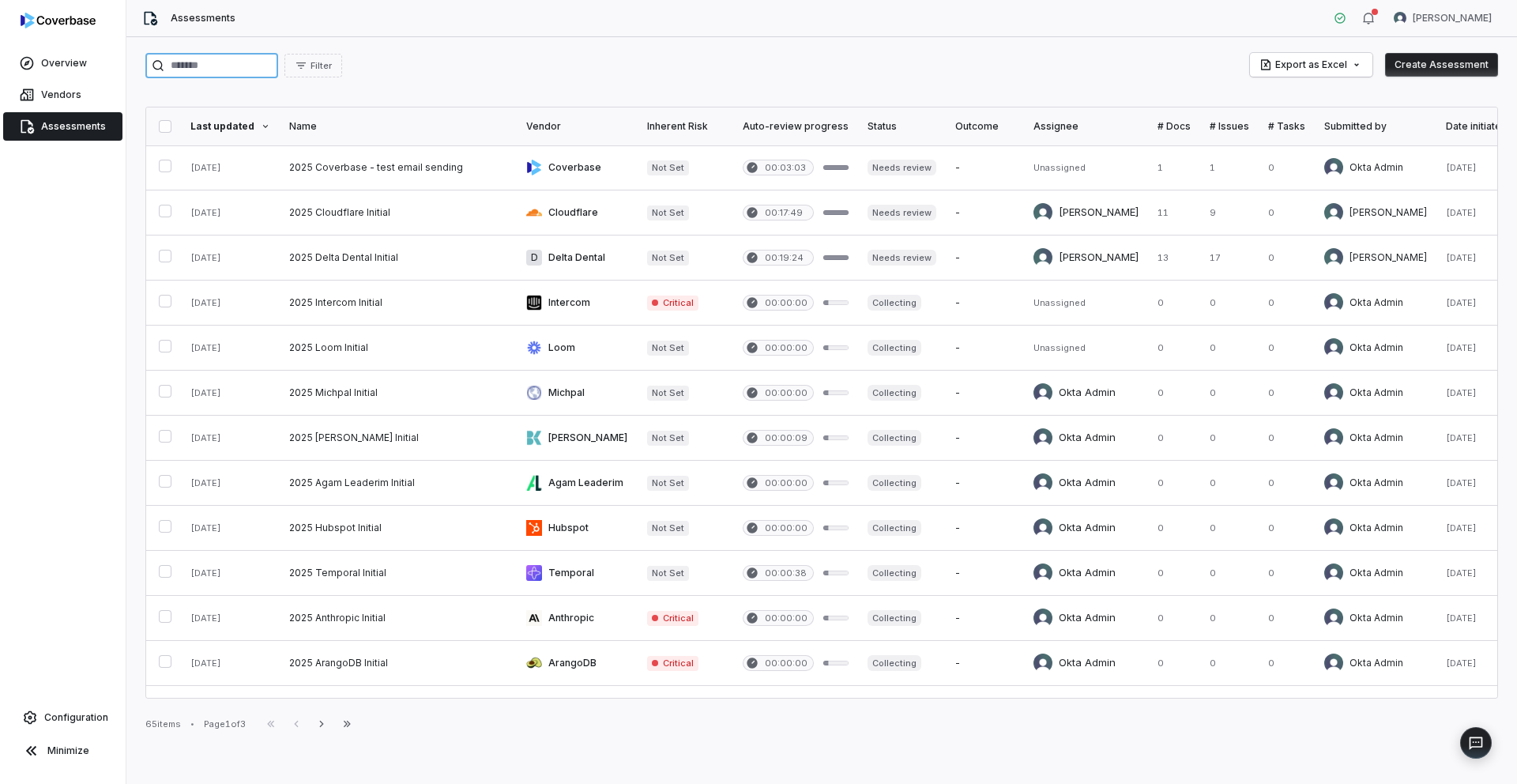
click at [247, 69] on input "search" at bounding box center [212, 65] width 133 height 25
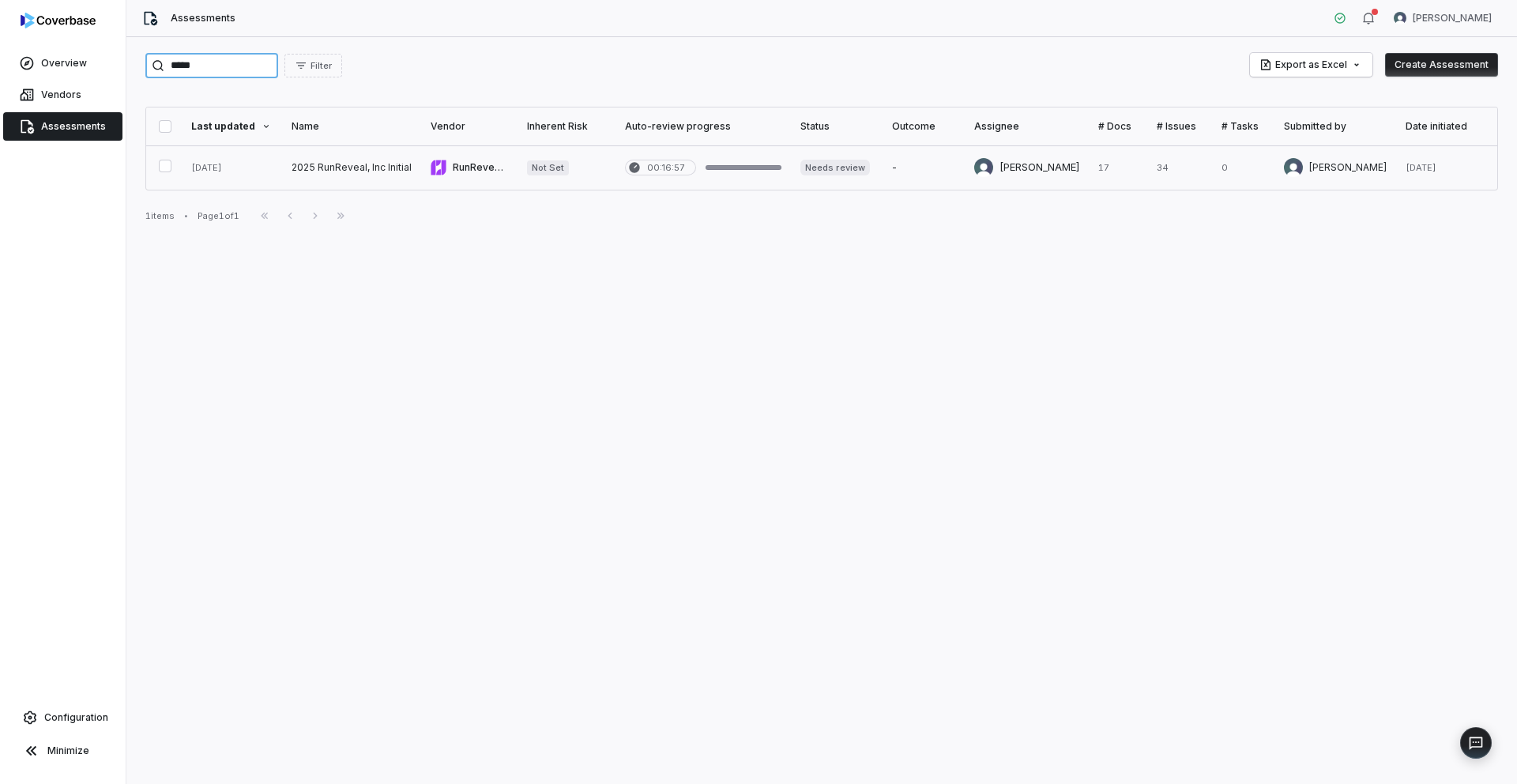
type input "*****"
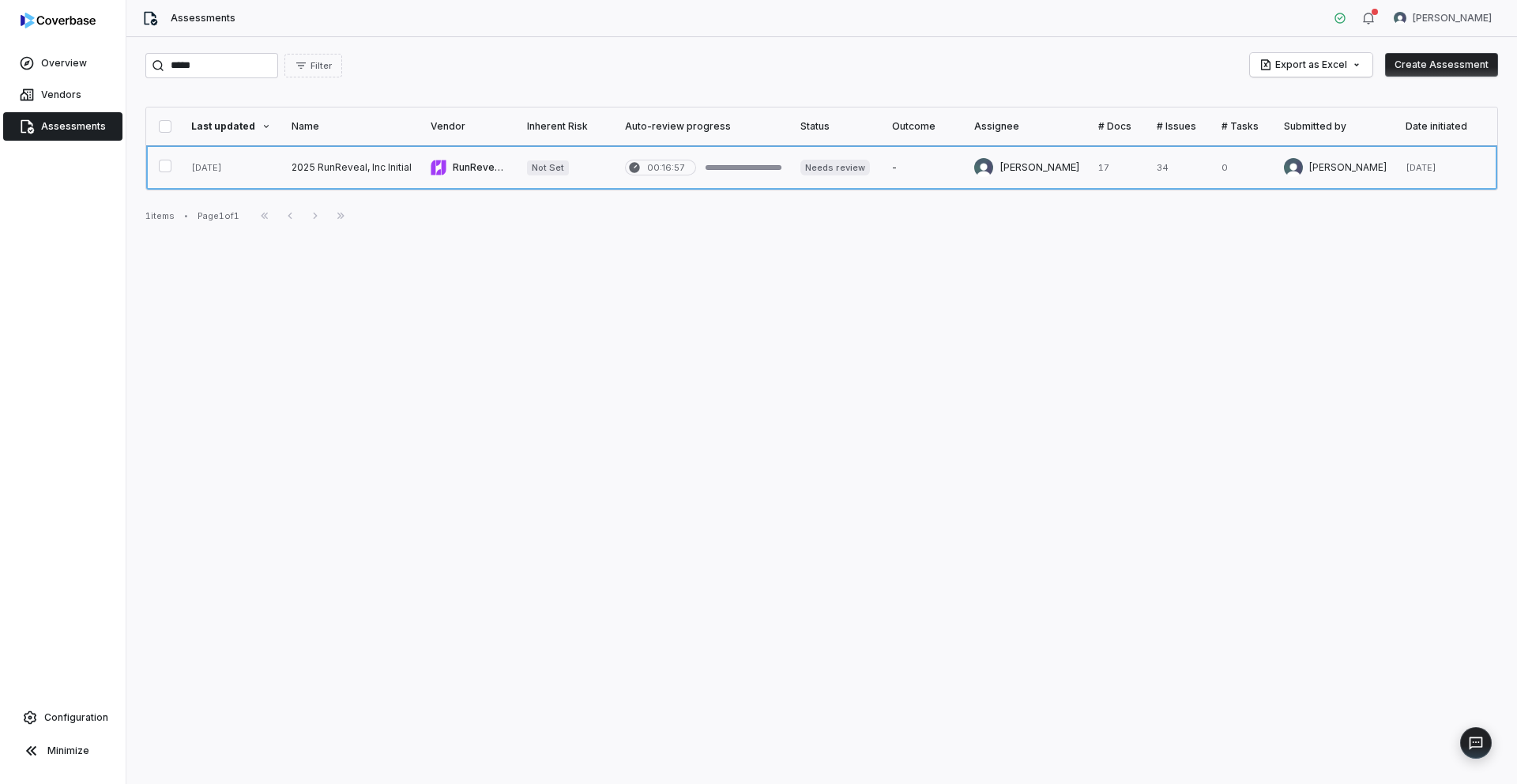
click at [350, 170] on link at bounding box center [352, 168] width 139 height 44
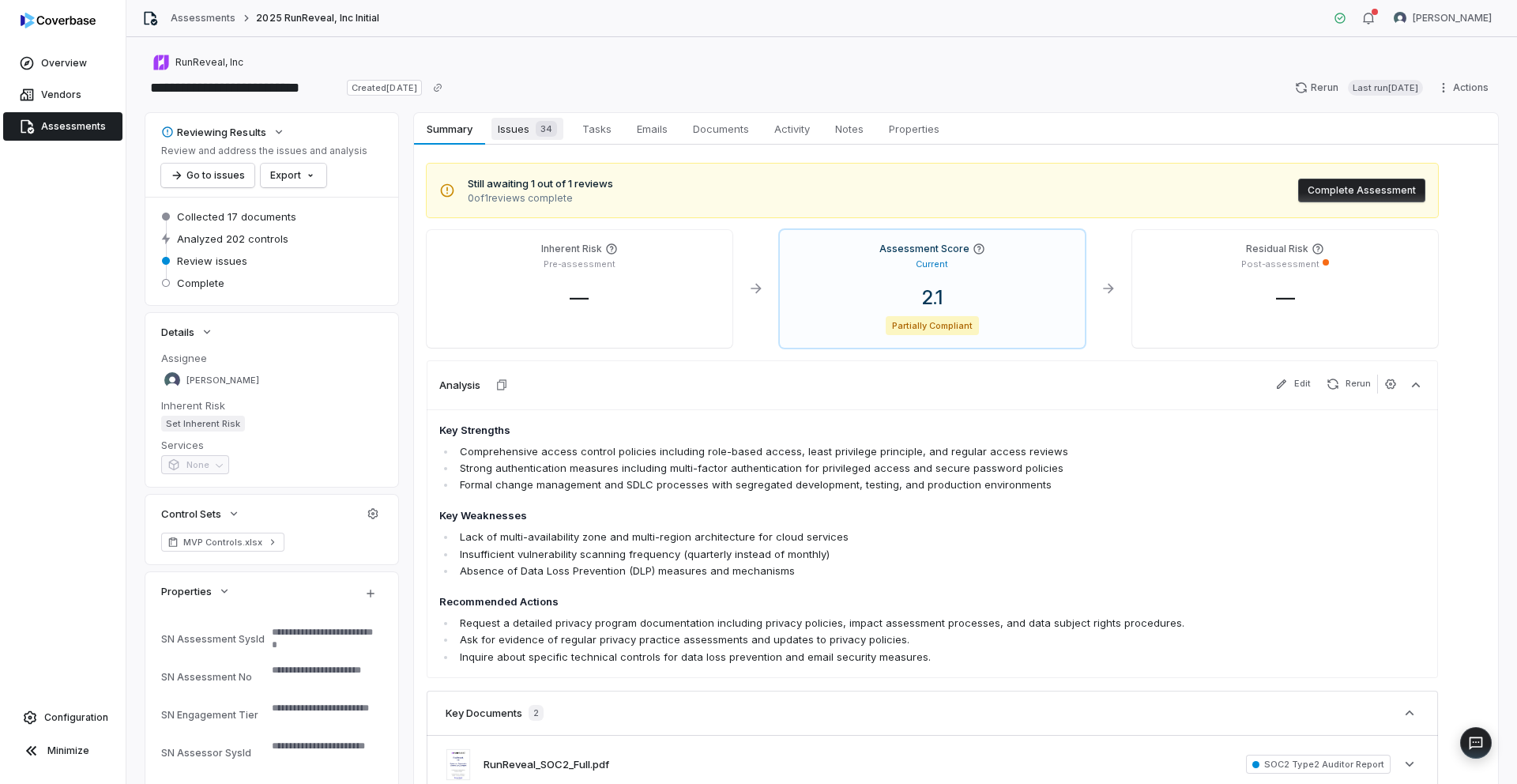
click at [521, 128] on span "Issues 34" at bounding box center [527, 128] width 72 height 22
type textarea "*"
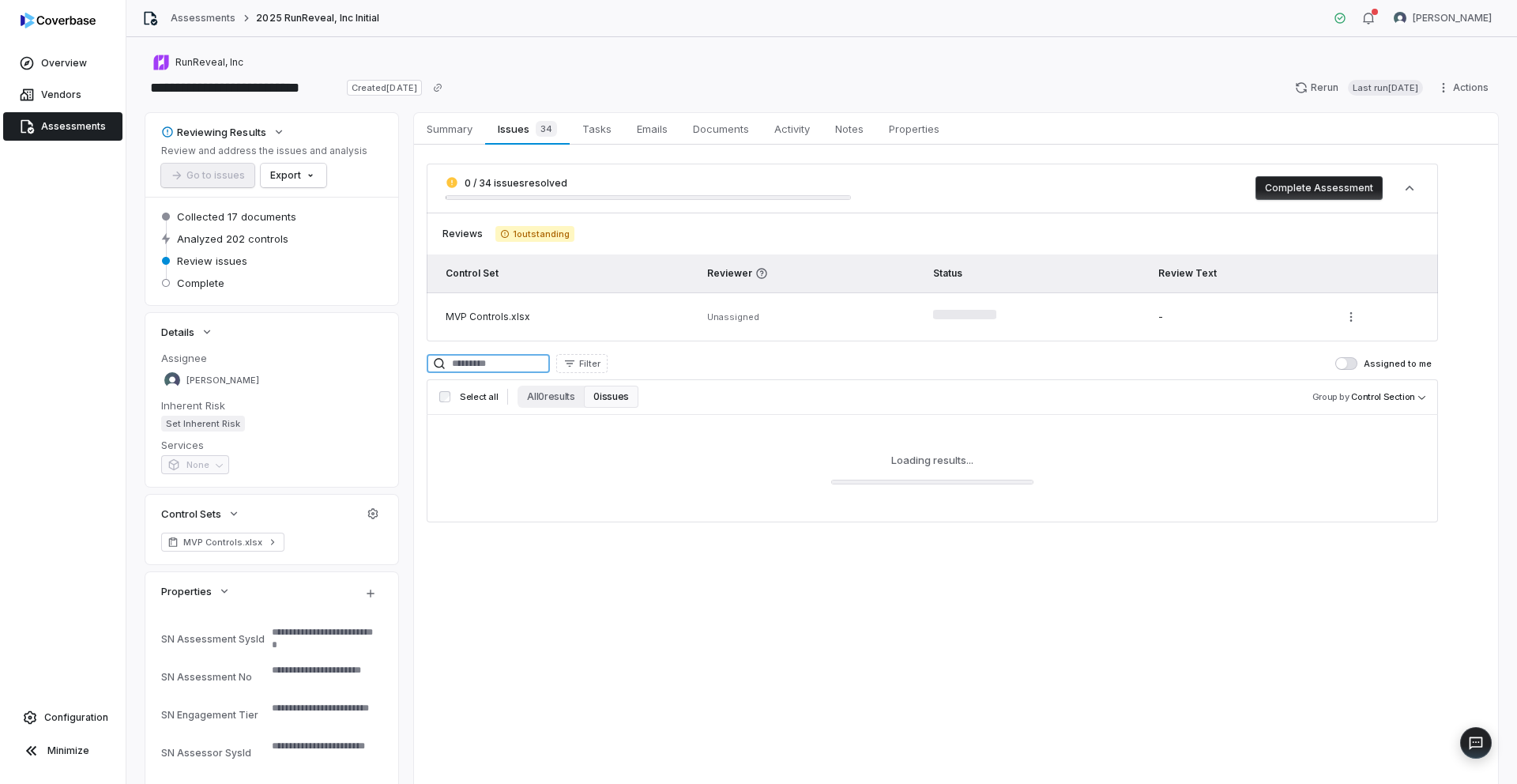
click at [528, 370] on input at bounding box center [488, 363] width 123 height 19
type input "**********"
type textarea "*"
type input "**********"
type textarea "*"
